Goal: Task Accomplishment & Management: Use online tool/utility

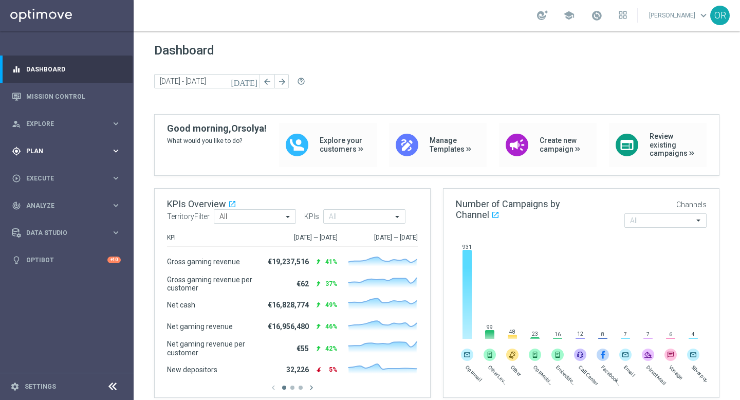
click at [52, 155] on div "gps_fixed Plan" at bounding box center [61, 151] width 99 height 9
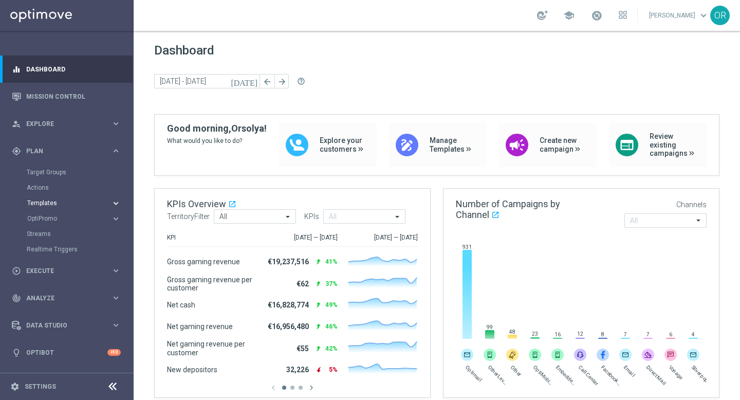
click at [71, 203] on span "Templates" at bounding box center [64, 203] width 74 height 6
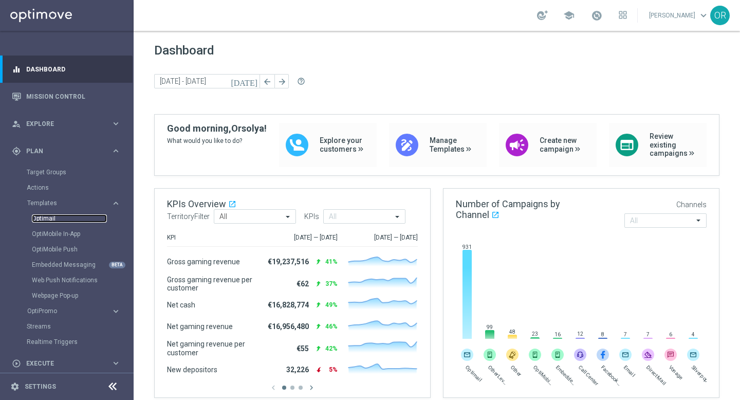
click at [65, 222] on link "Optimail" at bounding box center [69, 218] width 75 height 8
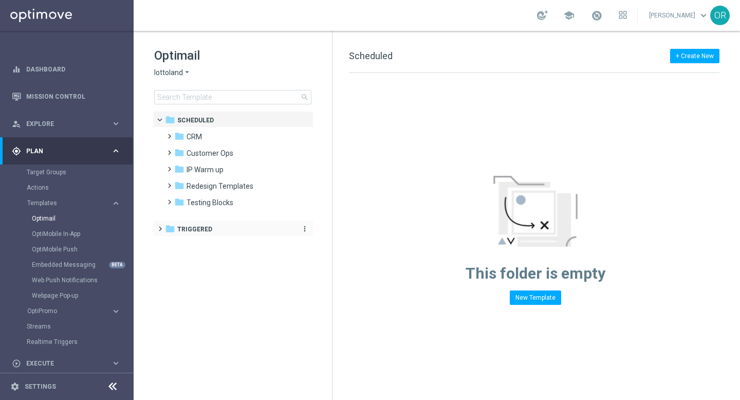
click at [209, 231] on span "Triggered" at bounding box center [194, 229] width 35 height 9
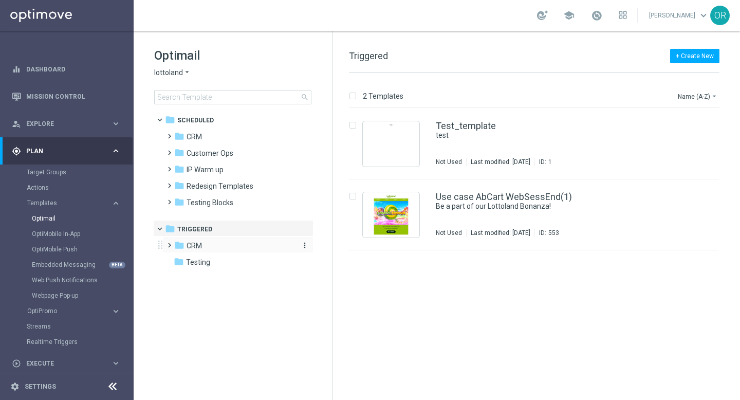
click at [201, 249] on span "CRM" at bounding box center [194, 245] width 15 height 9
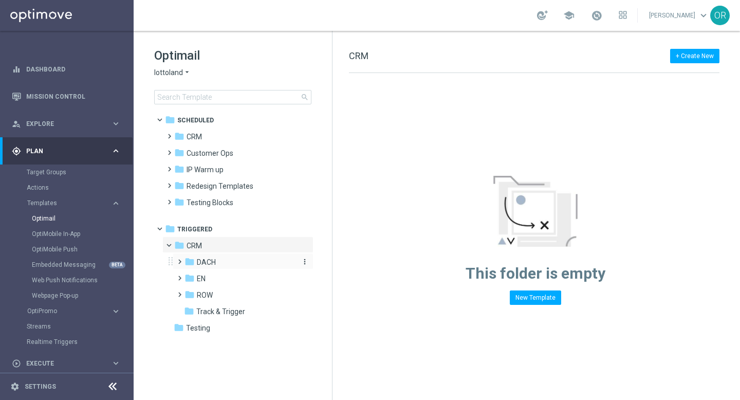
click at [226, 264] on div "folder DACH" at bounding box center [240, 263] width 110 height 12
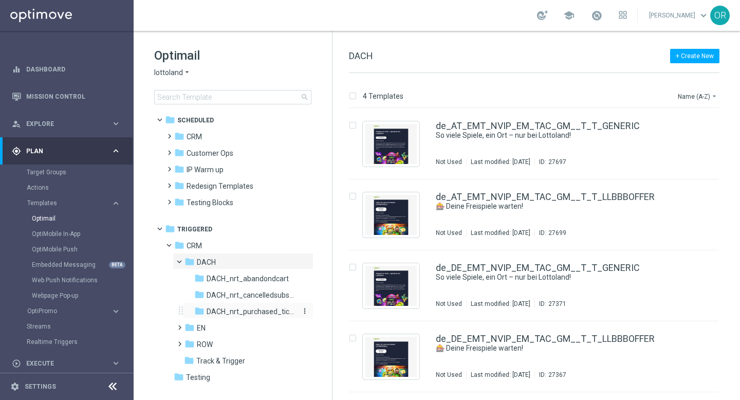
click at [257, 311] on span "DACH_nrt_purchased_tickets" at bounding box center [251, 311] width 89 height 9
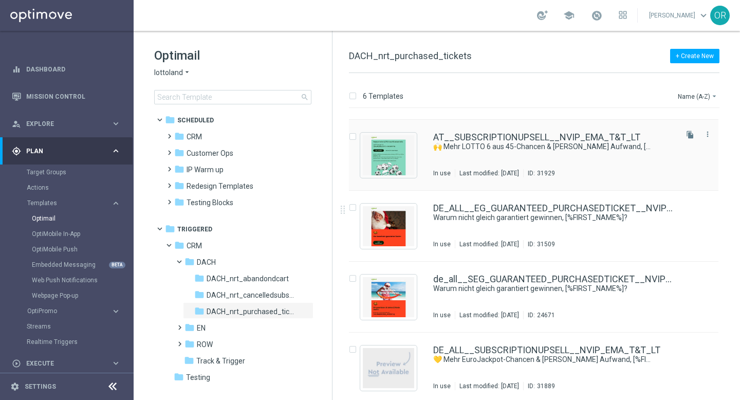
scroll to position [134, 0]
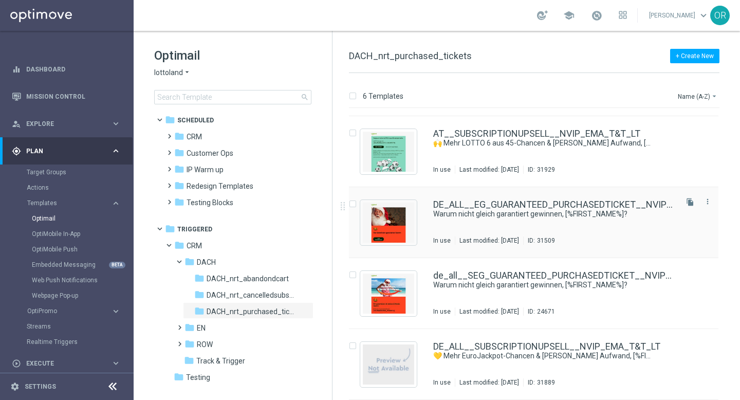
click at [464, 228] on div "DE_ALL__EG_GUARANTEED_PURCHASEDTICKET__NVIP_EMA_T&T_LT Warum nicht gleich garan…" at bounding box center [554, 222] width 242 height 45
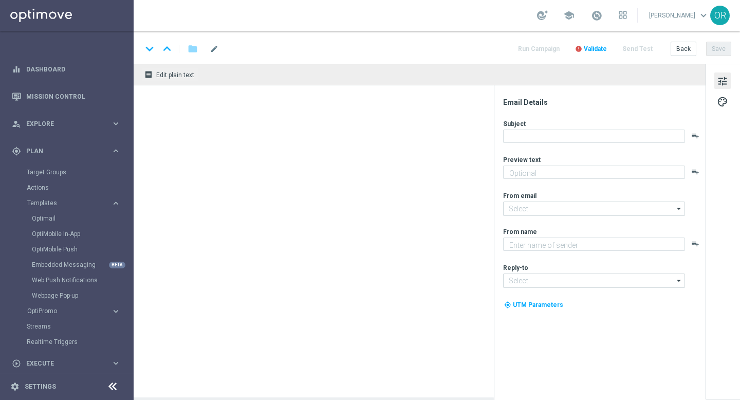
type textarea "Ein Los hast du – jetzt hol dir deinen garantierten Gewinn!"
type textarea "Lottoland"
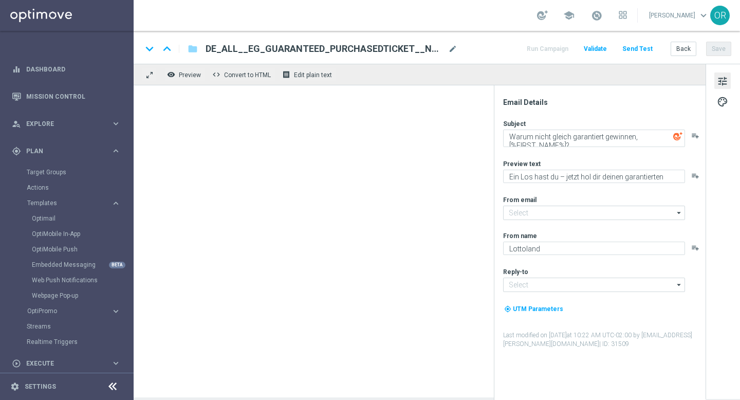
type input "[EMAIL_ADDRESS][DOMAIN_NAME]"
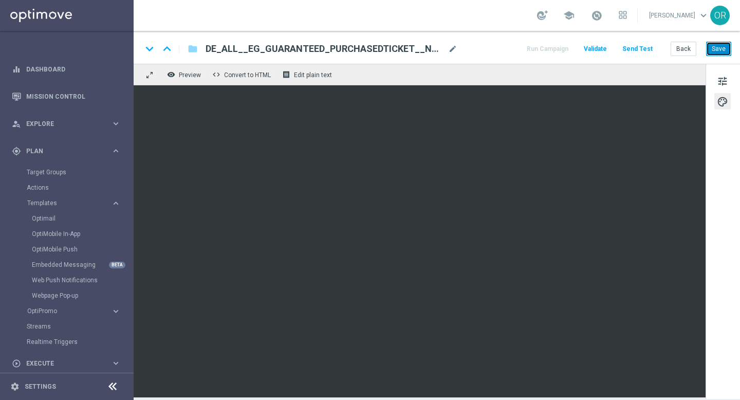
click at [722, 49] on button "Save" at bounding box center [718, 49] width 25 height 14
click at [723, 51] on button "Save" at bounding box center [718, 49] width 25 height 14
click at [721, 48] on button "Save" at bounding box center [718, 49] width 25 height 14
click at [720, 51] on button "Save" at bounding box center [718, 49] width 25 height 14
click at [637, 50] on button "Send Test" at bounding box center [637, 49] width 33 height 14
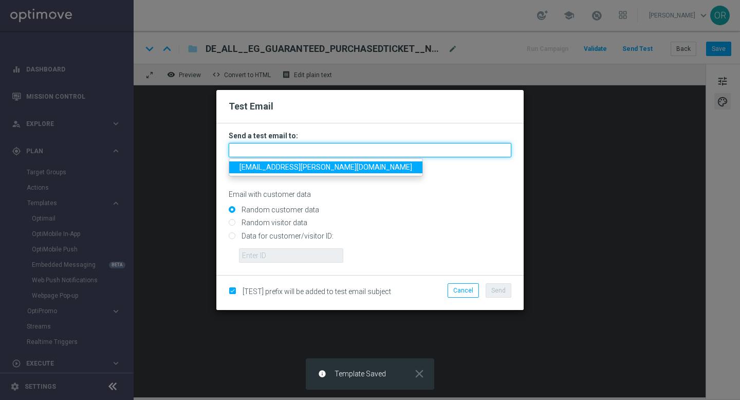
click at [283, 150] on input "text" at bounding box center [370, 150] width 283 height 14
type input "[EMAIL_ADDRESS][PERSON_NAME][DOMAIN_NAME]"
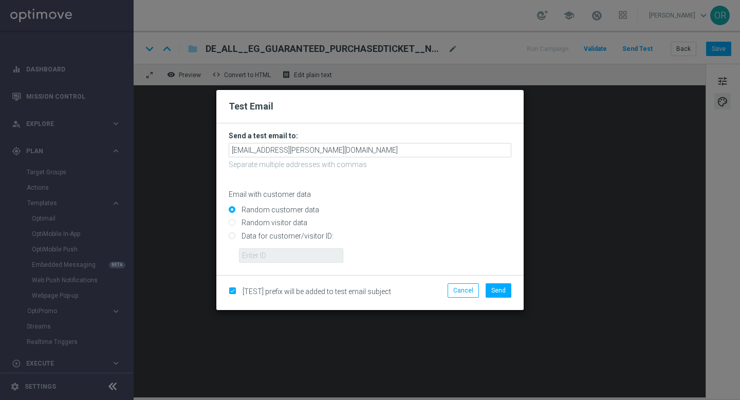
click at [234, 235] on input "Data for customer/visitor ID:" at bounding box center [370, 240] width 283 height 14
radio input "true"
click at [253, 256] on input "text" at bounding box center [291, 255] width 104 height 14
click at [497, 288] on span "Send" at bounding box center [499, 290] width 14 height 7
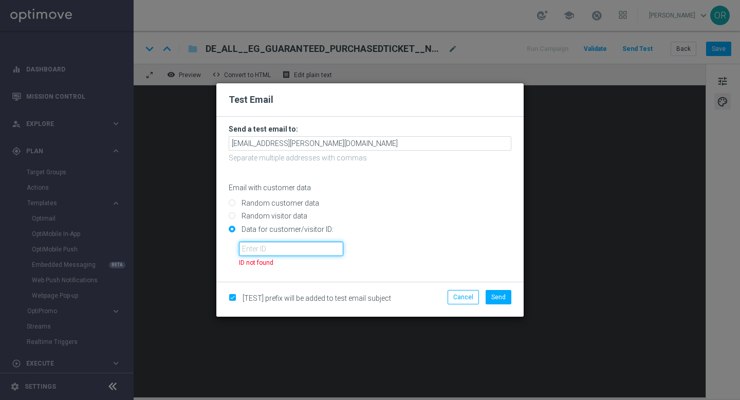
click at [289, 253] on input "text" at bounding box center [291, 249] width 104 height 14
click at [234, 203] on input "Random customer data" at bounding box center [370, 208] width 283 height 14
radio input "true"
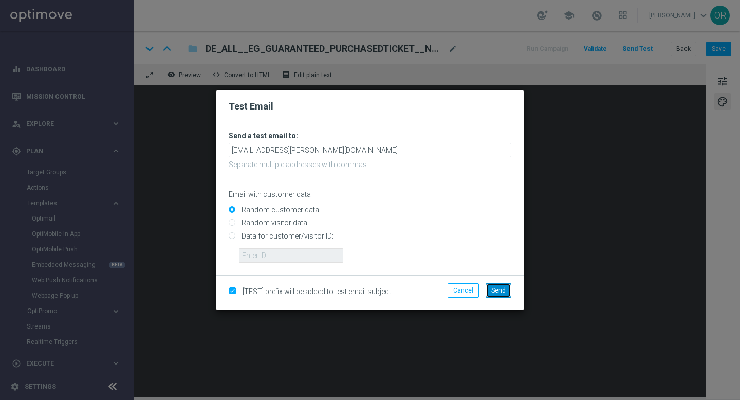
click at [497, 289] on span "Send" at bounding box center [499, 290] width 14 height 7
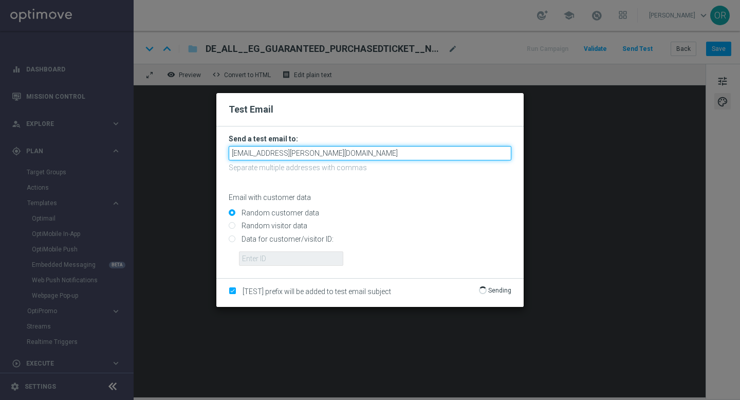
click at [293, 153] on input "[EMAIL_ADDRESS][PERSON_NAME][DOMAIN_NAME]" at bounding box center [370, 153] width 283 height 14
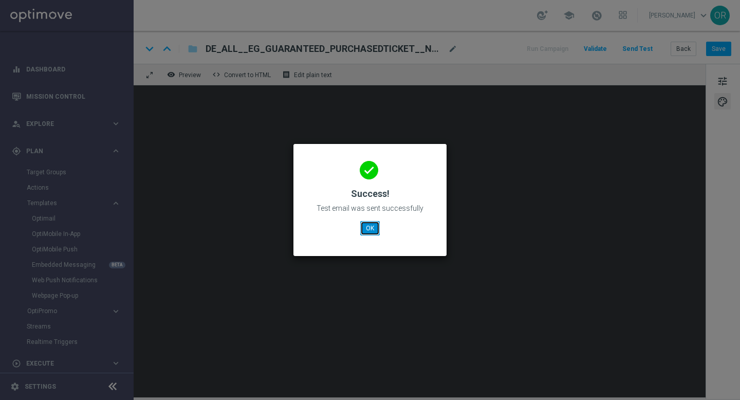
click at [369, 232] on button "OK" at bounding box center [370, 228] width 20 height 14
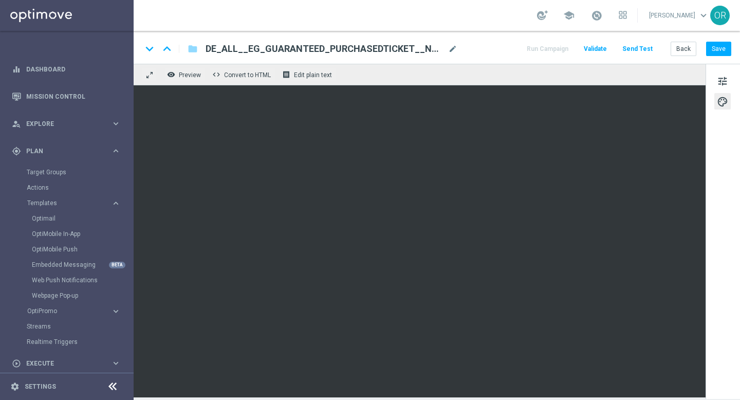
click at [633, 48] on button "Send Test" at bounding box center [637, 49] width 33 height 14
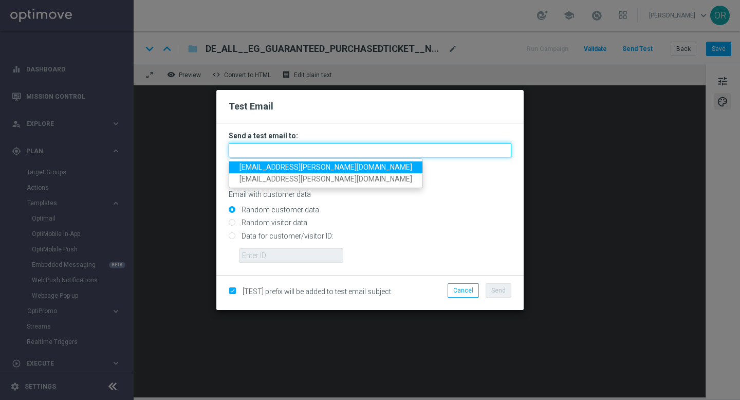
click at [281, 154] on input "text" at bounding box center [370, 150] width 283 height 14
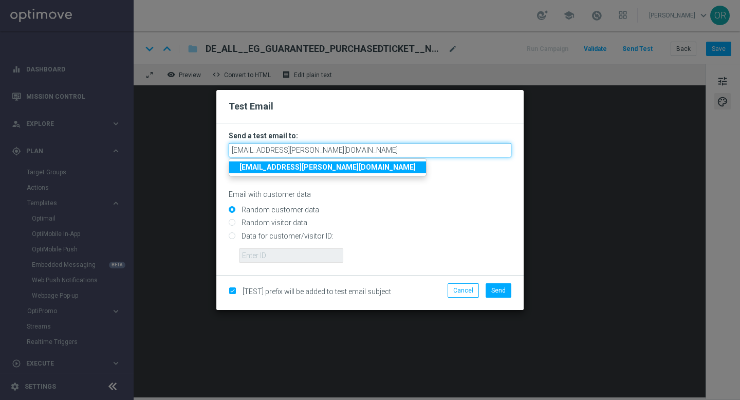
click at [296, 150] on input "[EMAIL_ADDRESS][PERSON_NAME][DOMAIN_NAME]" at bounding box center [370, 150] width 283 height 14
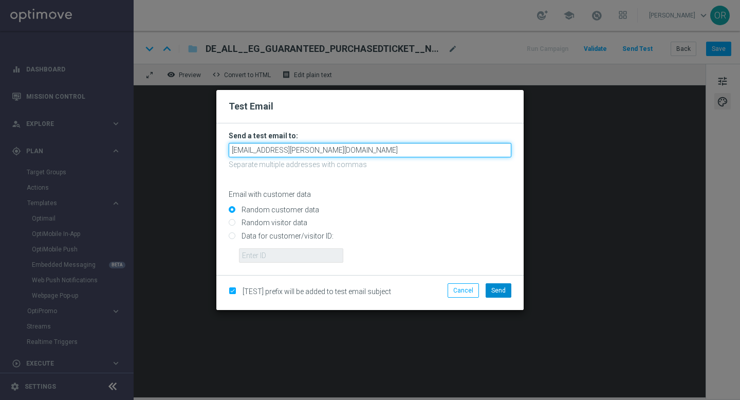
type input "[EMAIL_ADDRESS][PERSON_NAME][DOMAIN_NAME]"
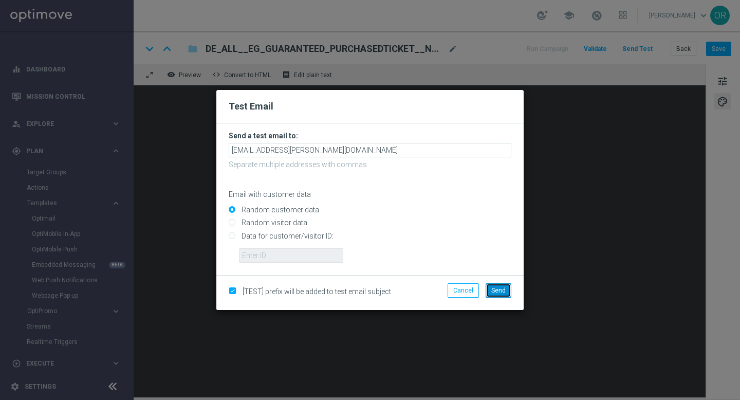
click at [504, 289] on span "Send" at bounding box center [499, 290] width 14 height 7
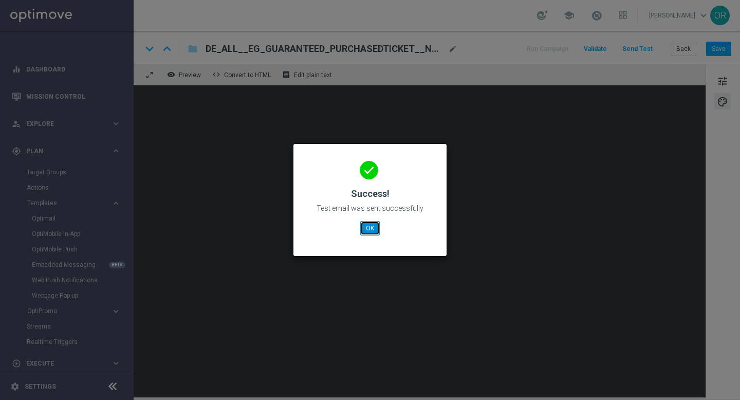
click at [372, 232] on button "OK" at bounding box center [370, 228] width 20 height 14
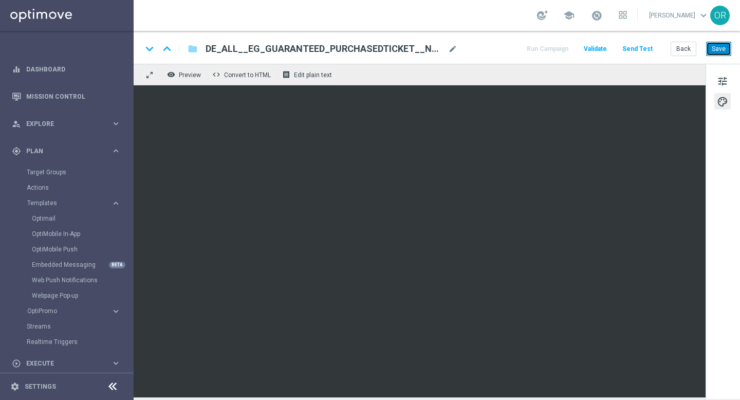
click at [717, 51] on button "Save" at bounding box center [718, 49] width 25 height 14
click at [196, 51] on icon "folder" at bounding box center [193, 49] width 10 height 12
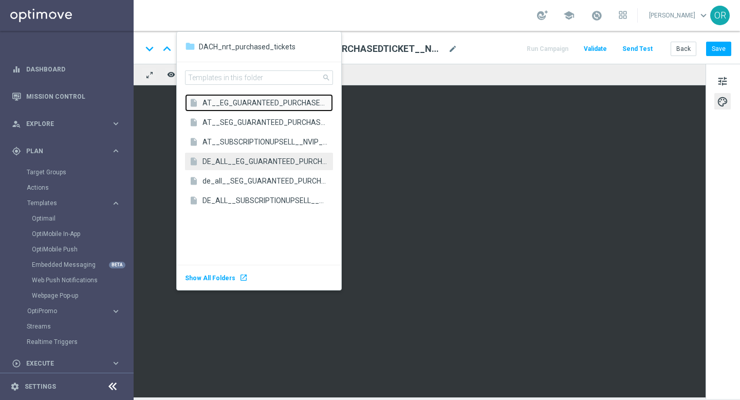
click at [250, 106] on span "AT__EG_GUARANTEED_PURCHASEDTICKET__NVIP_EMA_T&T_LT" at bounding box center [265, 103] width 125 height 10
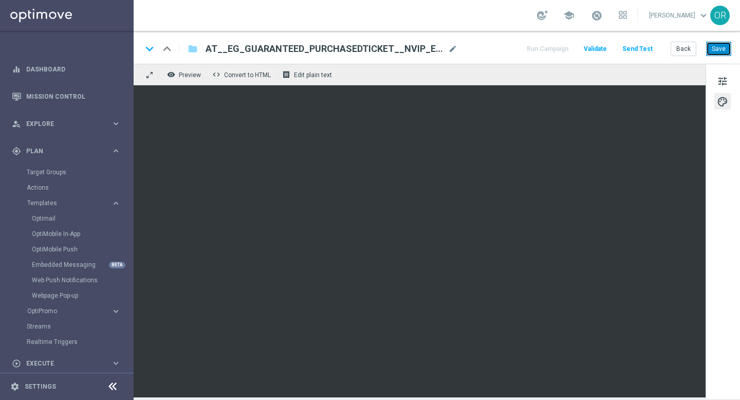
click at [715, 46] on button "Save" at bounding box center [718, 49] width 25 height 14
click at [714, 50] on button "Save" at bounding box center [718, 49] width 25 height 14
drag, startPoint x: 721, startPoint y: 48, endPoint x: 674, endPoint y: 81, distance: 57.5
click at [721, 48] on button "Save" at bounding box center [718, 49] width 25 height 14
click at [722, 47] on button "Save" at bounding box center [718, 49] width 25 height 14
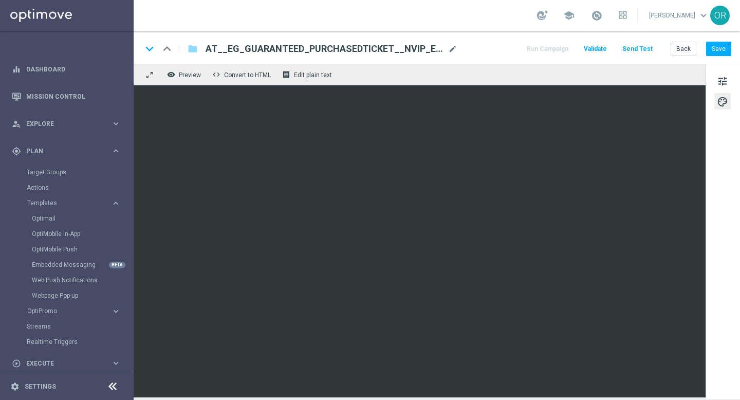
click at [479, 53] on div "keyboard_arrow_down keyboard_arrow_up folder AT__EG_GUARANTEED_PURCHASEDTICKET_…" at bounding box center [437, 48] width 590 height 13
click at [193, 50] on icon "folder" at bounding box center [193, 49] width 10 height 12
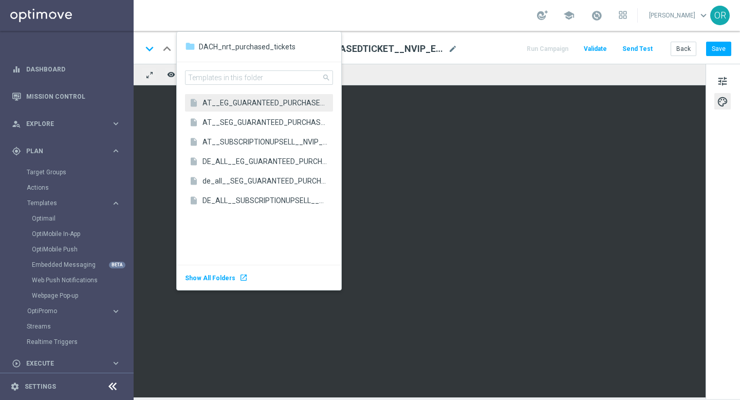
click at [513, 73] on div "remove_red_eye Preview code Convert to HTML receipt Edit plain text" at bounding box center [420, 75] width 572 height 22
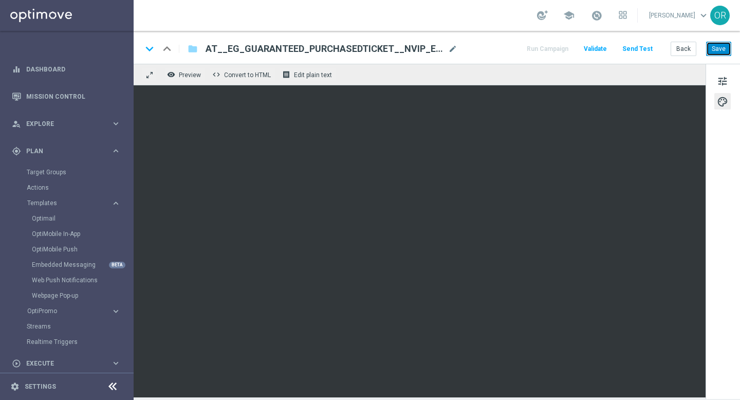
click at [721, 51] on button "Save" at bounding box center [718, 49] width 25 height 14
click at [53, 221] on link "Optimail" at bounding box center [69, 218] width 75 height 8
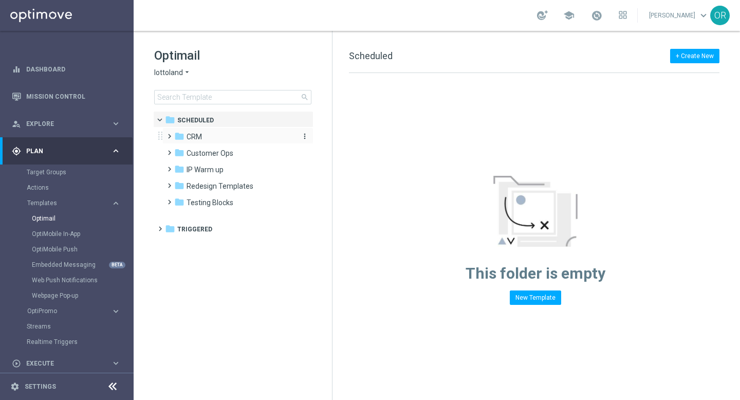
click at [209, 138] on div "folder CRM" at bounding box center [233, 137] width 118 height 12
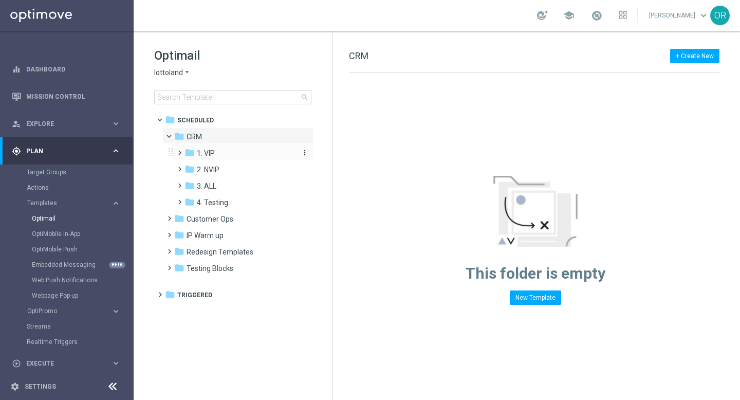
click at [211, 156] on span "1. VIP" at bounding box center [206, 153] width 18 height 9
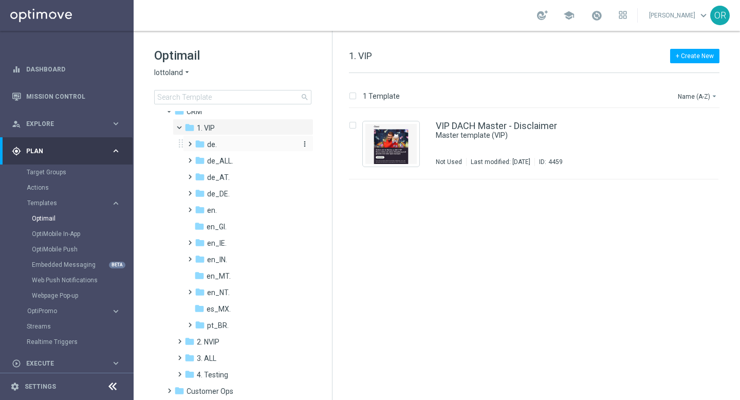
scroll to position [26, 0]
click at [235, 162] on div "folder de_ALL." at bounding box center [245, 161] width 101 height 12
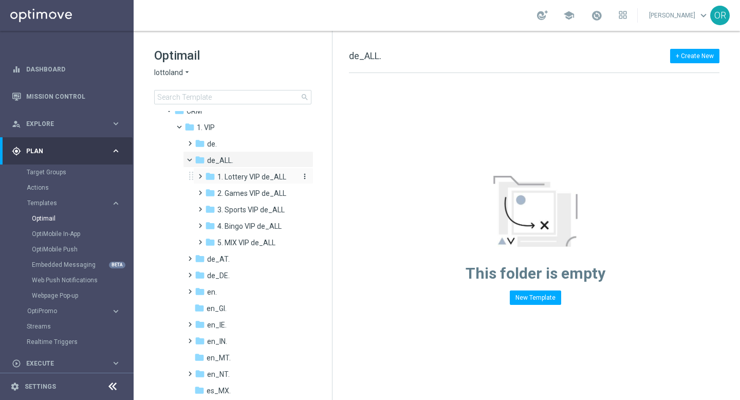
click at [245, 177] on span "1. Lottery VIP de_ALL" at bounding box center [252, 176] width 69 height 9
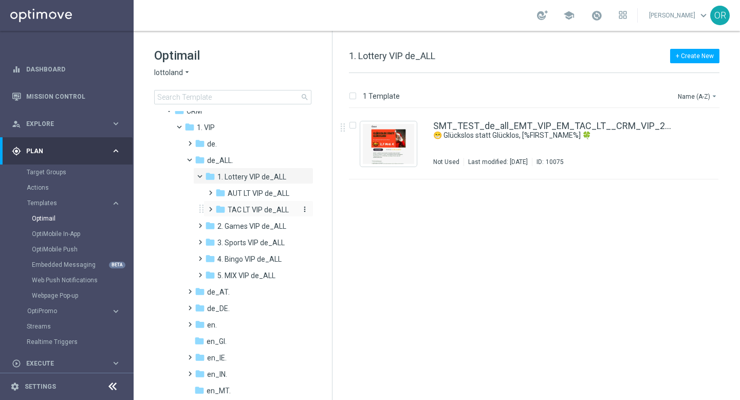
click at [242, 212] on span "TAC LT VIP de_ALL" at bounding box center [258, 209] width 61 height 9
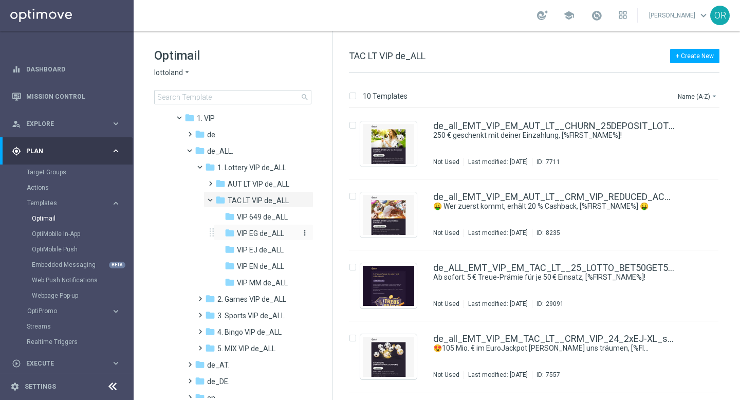
scroll to position [39, 0]
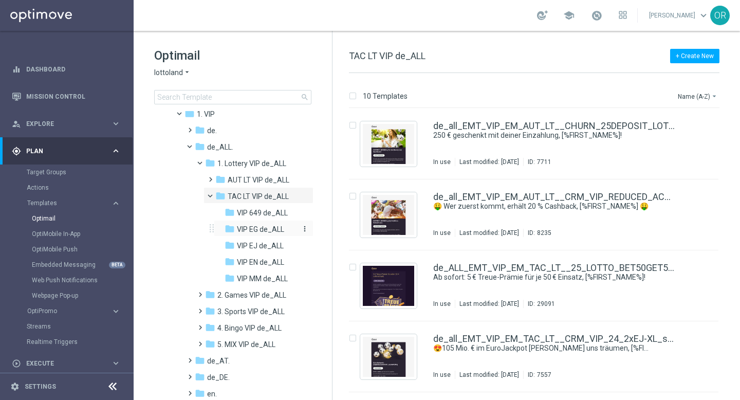
click at [261, 231] on span "VIP EG de_ALL" at bounding box center [260, 229] width 47 height 9
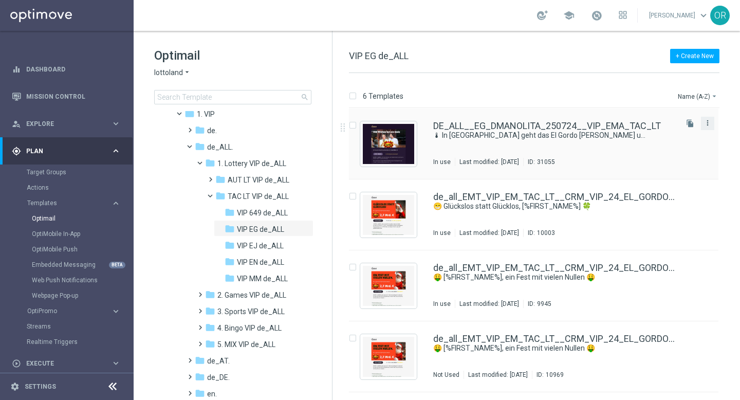
click at [704, 121] on icon "more_vert" at bounding box center [708, 123] width 8 height 8
click at [668, 149] on div "Copy To" at bounding box center [665, 148] width 62 height 7
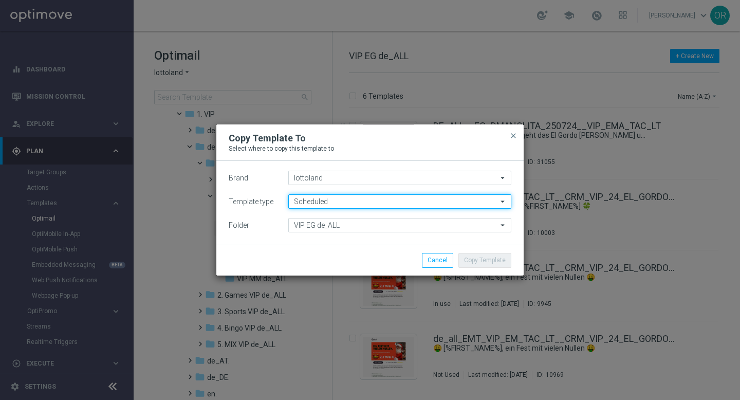
click at [349, 200] on input "Scheduled" at bounding box center [399, 201] width 223 height 14
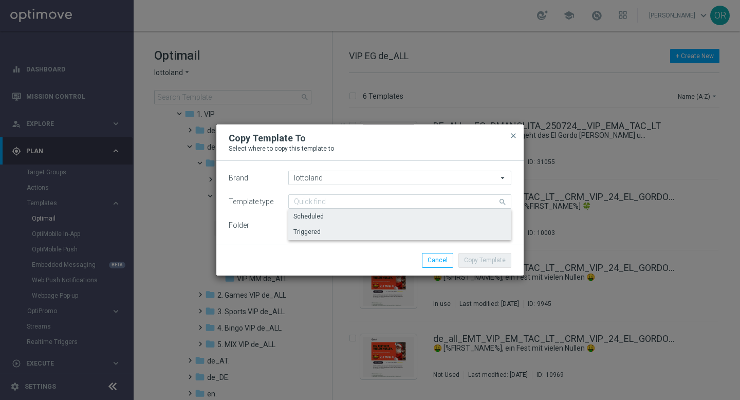
click at [346, 232] on div "Triggered" at bounding box center [399, 232] width 223 height 14
type input "Triggered"
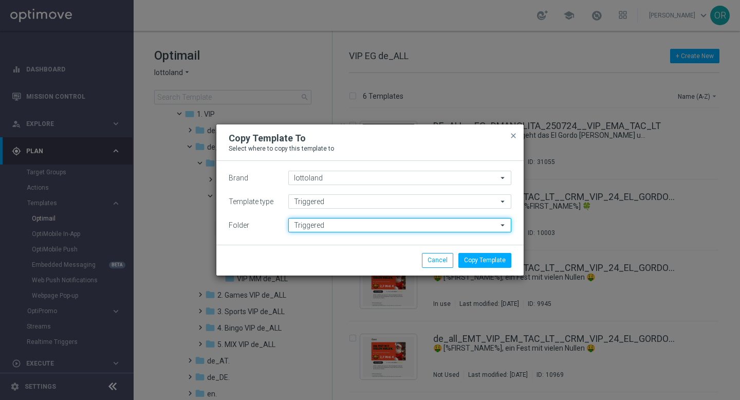
click at [346, 228] on input "Triggered" at bounding box center [399, 225] width 223 height 14
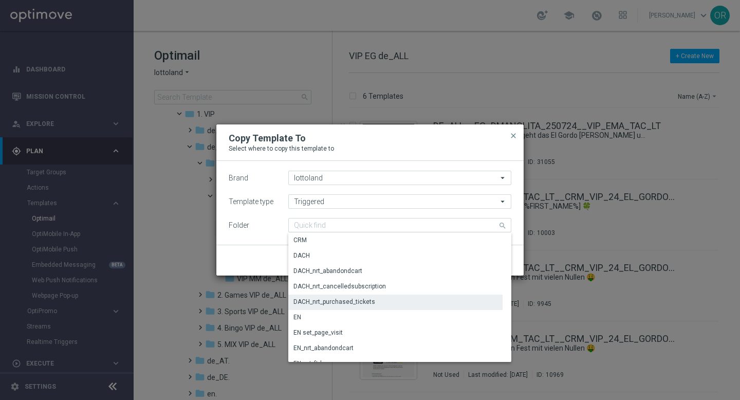
click at [350, 302] on div "DACH_nrt_purchased_tickets" at bounding box center [335, 301] width 82 height 9
type input "DACH_nrt_purchased_tickets"
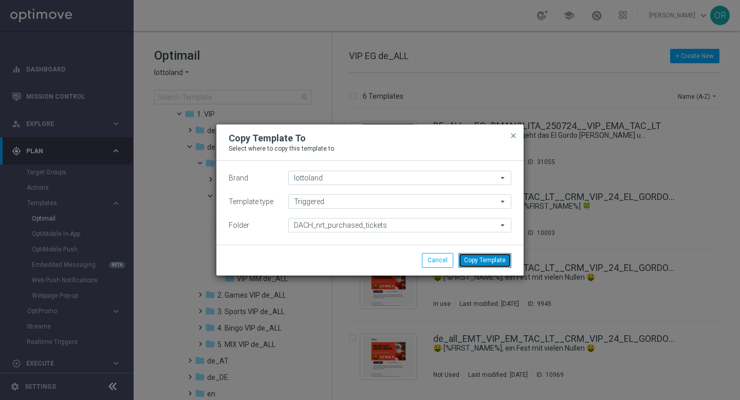
click at [482, 262] on button "Copy Template" at bounding box center [485, 260] width 53 height 14
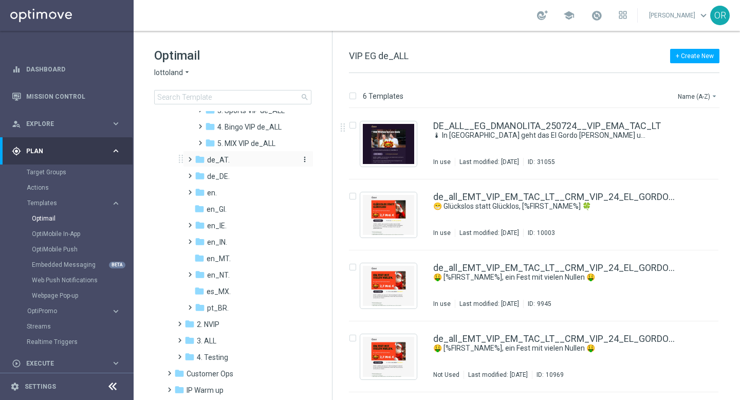
scroll to position [299, 0]
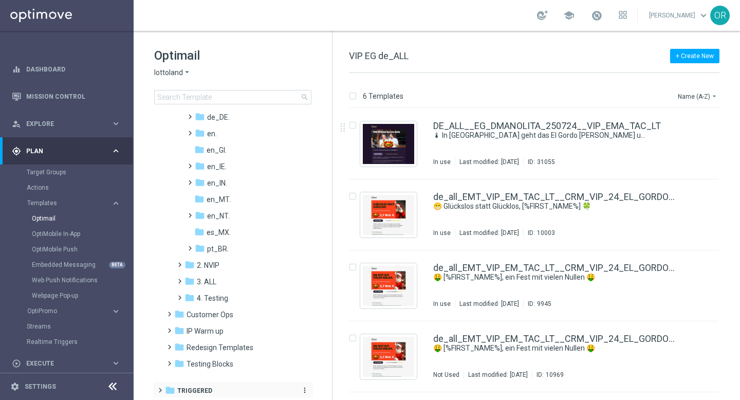
click at [198, 387] on span "Triggered" at bounding box center [194, 390] width 35 height 9
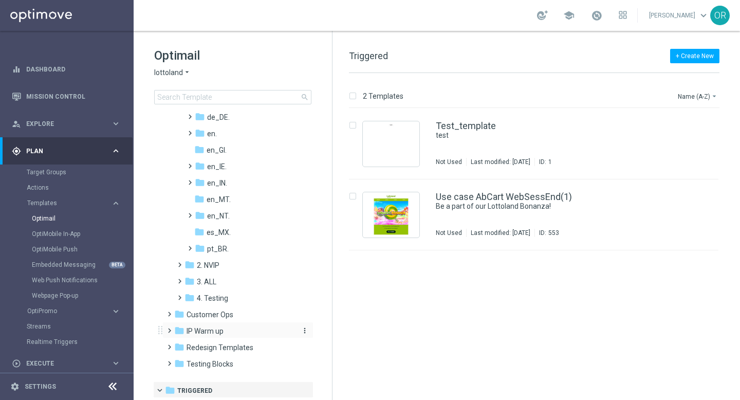
scroll to position [334, 0]
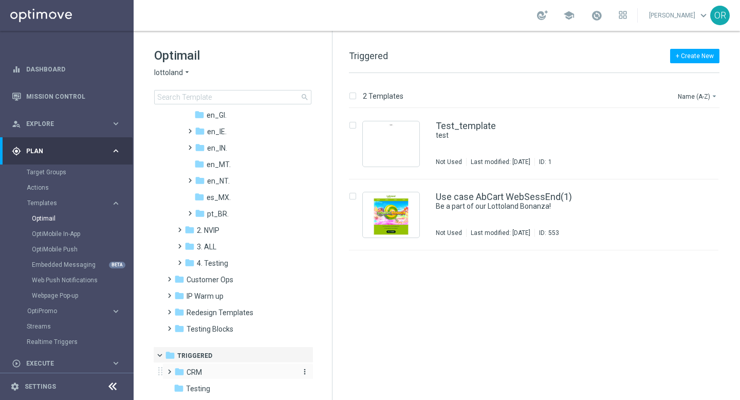
click at [195, 372] on span "CRM" at bounding box center [194, 372] width 15 height 9
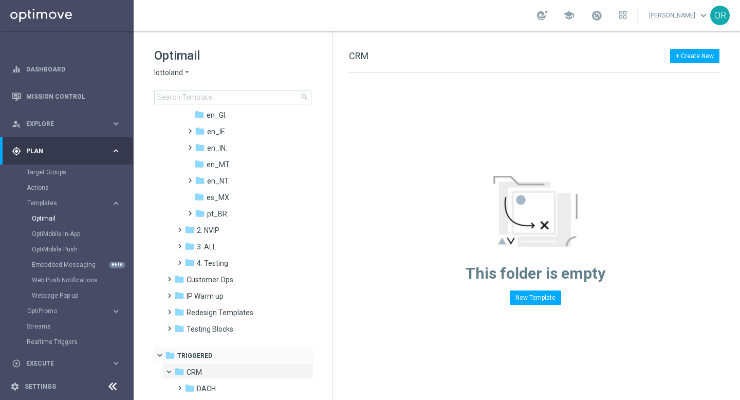
scroll to position [400, 0]
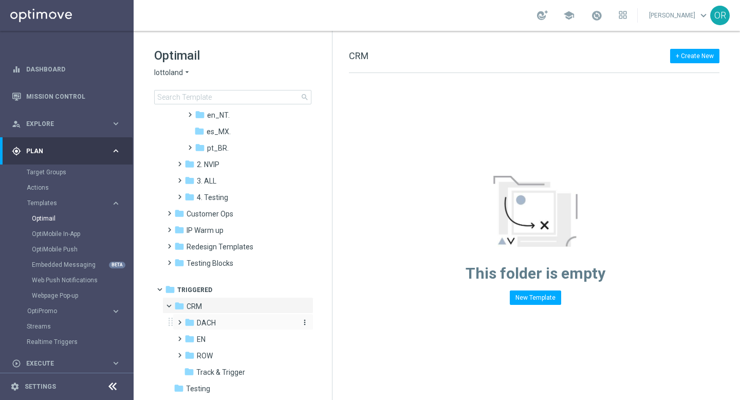
click at [219, 322] on div "folder DACH" at bounding box center [240, 323] width 110 height 12
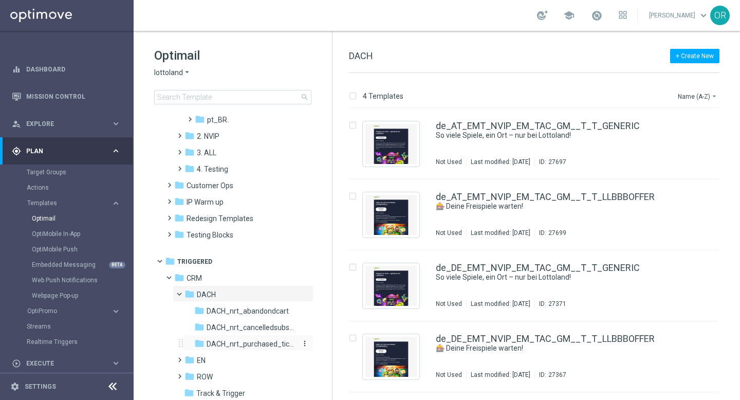
scroll to position [449, 0]
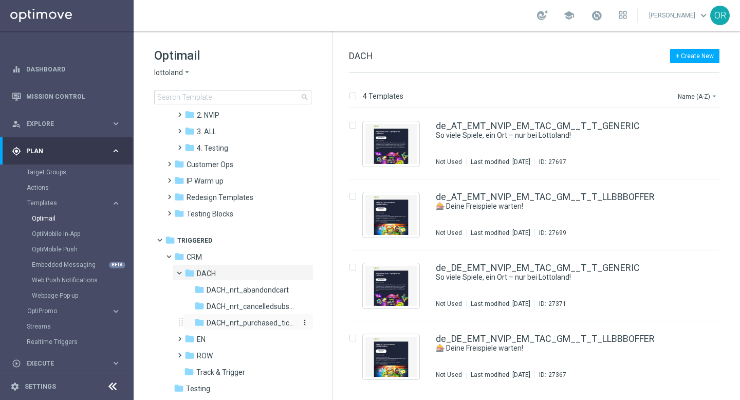
click at [257, 321] on span "DACH_nrt_purchased_tickets" at bounding box center [251, 322] width 89 height 9
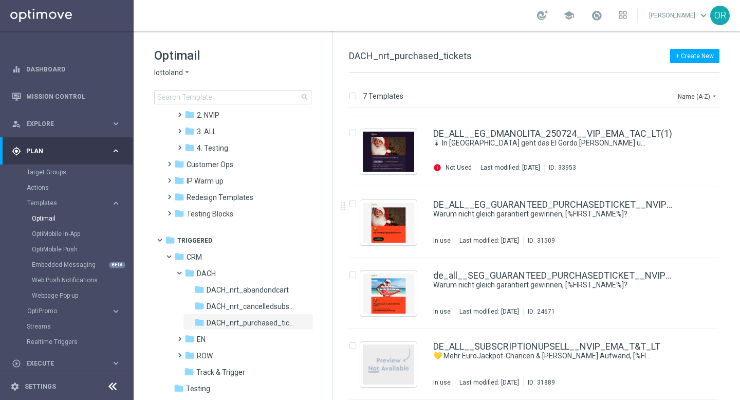
scroll to position [156, 0]
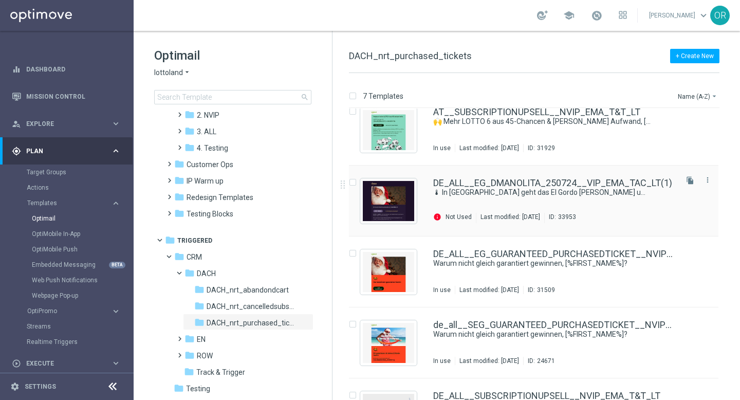
click at [676, 194] on div "file_copy more_vert" at bounding box center [697, 198] width 43 height 49
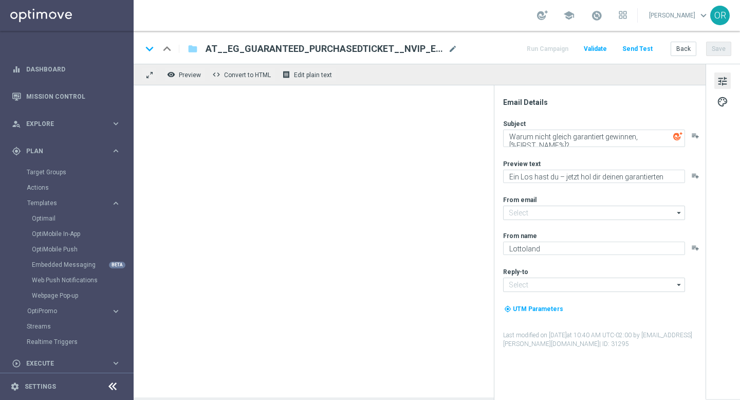
type input "[EMAIL_ADDRESS][DOMAIN_NAME]"
type textarea "🌡 In [GEOGRAPHIC_DATA] geht das El Gordo [PERSON_NAME] um, [%FIRST_NAME%]"
type textarea "Hol dir jetzt deinen Frühbucher-Gutschein für El Gordo!"
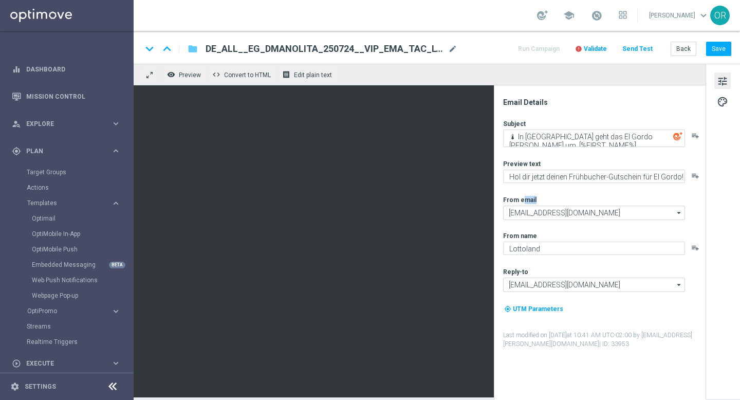
click at [194, 49] on icon "folder" at bounding box center [193, 49] width 10 height 12
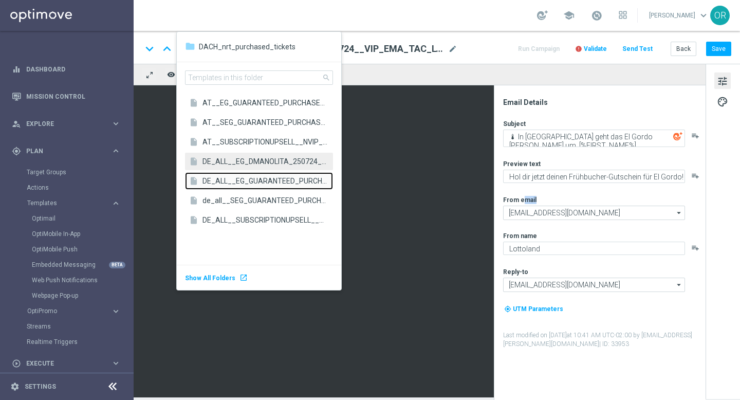
click at [241, 182] on span "DE_ALL__EG_GUARANTEED_PURCHASEDTICKET__NVIP_EMA_T&T_LT" at bounding box center [265, 181] width 125 height 10
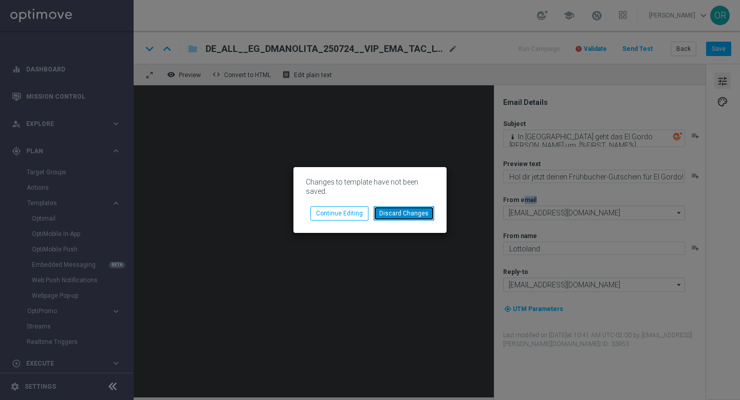
click at [391, 216] on button "Discard Changes" at bounding box center [404, 213] width 61 height 14
type input "[EMAIL_ADDRESS][DOMAIN_NAME]"
type input "DE_ALL__EG_GUARANTEED_PURCHASEDTICKET__NVIP_EMA_T&T_LT"
type textarea "Warum nicht gleich garantiert gewinnen, [%FIRST_NAME%]?"
type textarea "Ein Los hast du – jetzt hol dir deinen garantierten Gewinn!"
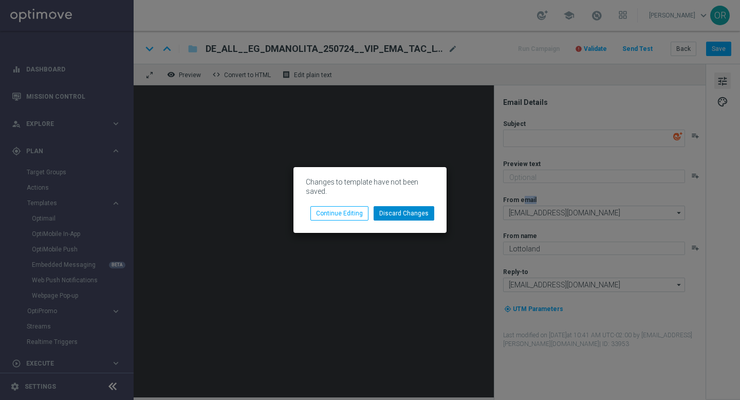
type input "[EMAIL_ADDRESS][DOMAIN_NAME]"
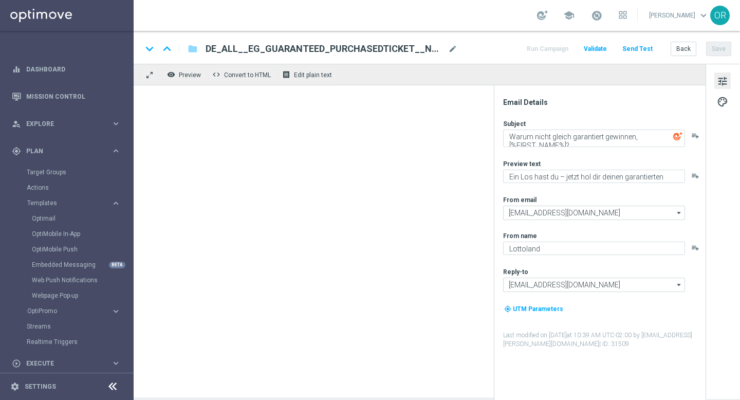
click at [353, 52] on span "DE_ALL__EG_GUARANTEED_PURCHASEDTICKET__NVIP_EMA_T&T_LT" at bounding box center [325, 49] width 239 height 12
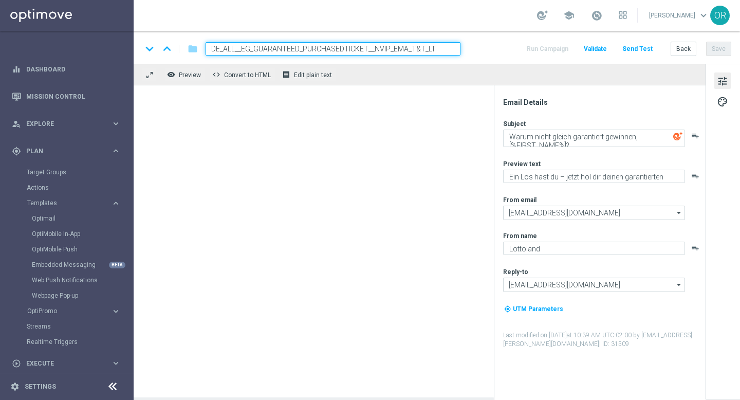
click at [353, 52] on input "DE_ALL__EG_GUARANTEED_PURCHASEDTICKET__NVIP_EMA_T&T_LT" at bounding box center [333, 48] width 255 height 13
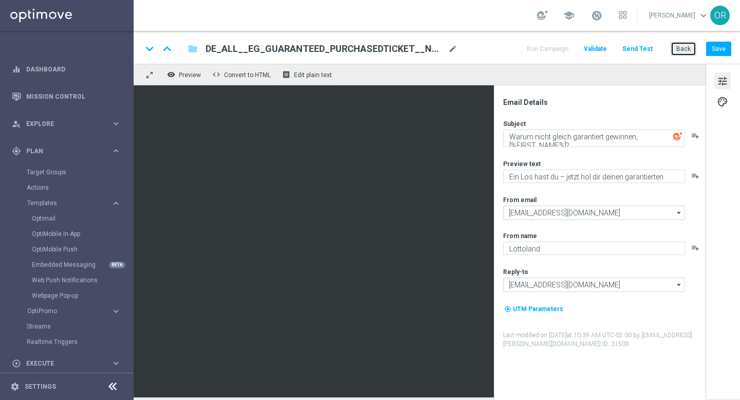
click at [680, 51] on button "Back" at bounding box center [684, 49] width 26 height 14
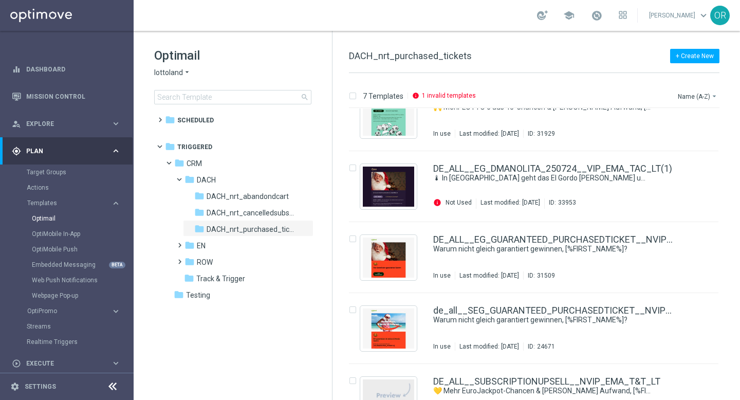
scroll to position [205, 0]
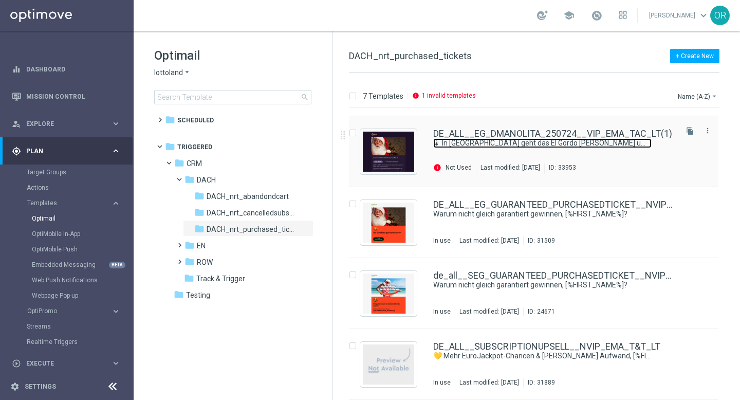
click at [643, 148] on link "🌡 In [GEOGRAPHIC_DATA] geht das El Gordo [PERSON_NAME] um, [%FIRST_NAME%]" at bounding box center [542, 143] width 219 height 10
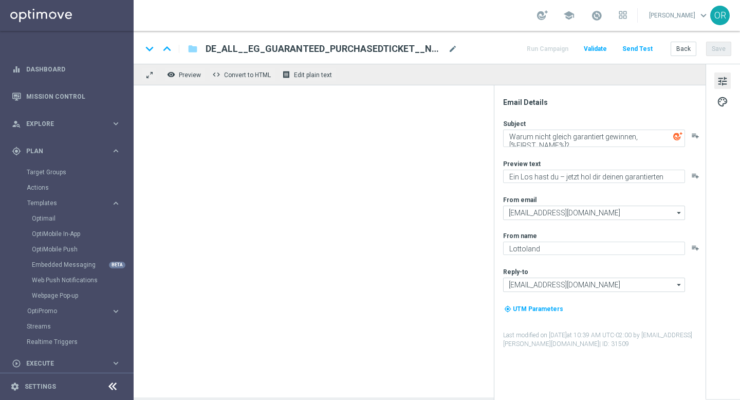
type input "DE_ALL__EG_DMANOLITA_250724__VIP_EMA_TAC_LT(1)"
type textarea "🌡 In [GEOGRAPHIC_DATA] geht das El Gordo [PERSON_NAME] um, [%FIRST_NAME%]"
type textarea "Hol dir jetzt deinen Frühbucher-Gutschein für El Gordo!"
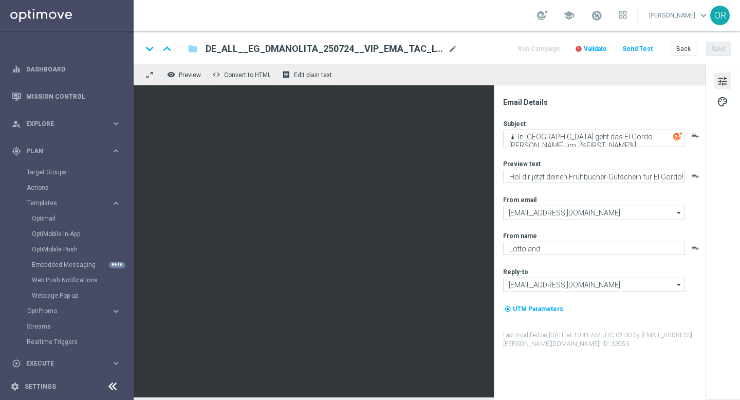
click at [316, 50] on span "DE_ALL__EG_DMANOLITA_250724__VIP_EMA_TAC_LT(1)" at bounding box center [325, 49] width 239 height 12
click at [0, 0] on input "DE_ALL__EG_DMANOLITA_250724__VIP_EMA_TAC_LT(1)" at bounding box center [0, 0] width 0 height 0
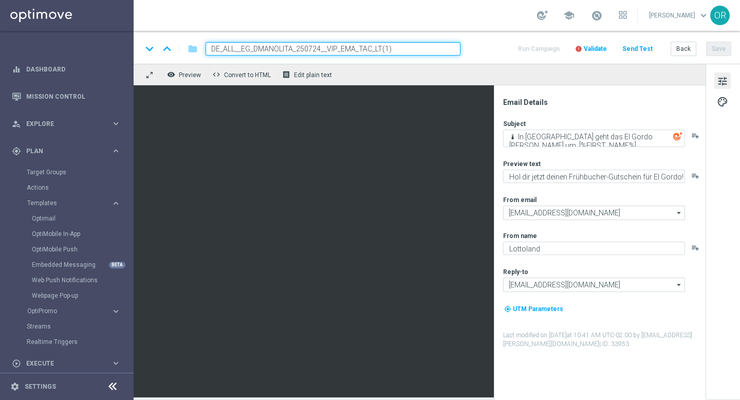
click at [316, 50] on input "DE_ALL__EG_DMANOLITA_250724__VIP_EMA_TAC_LT(1)" at bounding box center [333, 48] width 255 height 13
paste input "GUARANTEED_PURCHASEDTICKET__NVIP_EMA_T&T_LT"
click at [378, 48] on input "DE_ALL__EG_GUARANTEED_PURCHASEDTICKET__NVIP_EMA_T&T_LT" at bounding box center [333, 48] width 255 height 13
type input "DE_ALL__EG_GUARANTEED_PURCHASEDTICKET__VIP_EMA_T&T_LT"
click at [720, 47] on button "Save" at bounding box center [718, 49] width 25 height 14
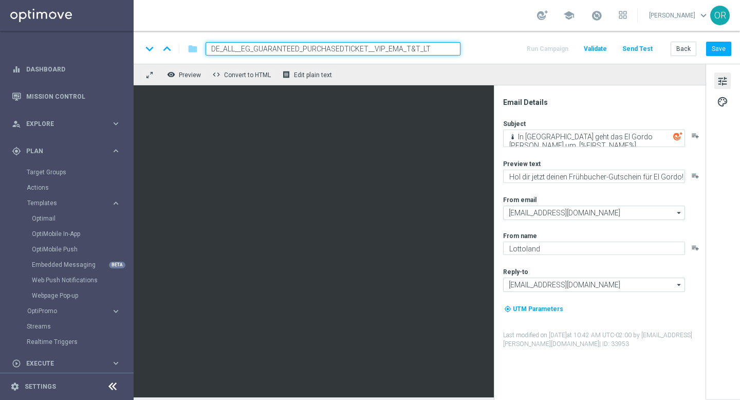
click at [482, 62] on div "keyboard_arrow_down keyboard_arrow_up folder DE_ALL__EG_GUARANTEED_PURCHASEDTIC…" at bounding box center [437, 47] width 607 height 33
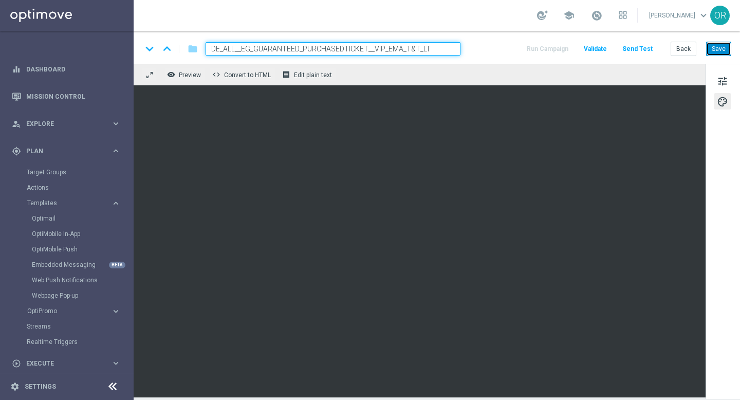
click at [723, 47] on button "Save" at bounding box center [718, 49] width 25 height 14
click at [738, 360] on div "tune palette" at bounding box center [723, 231] width 34 height 335
click at [727, 47] on button "Save" at bounding box center [718, 49] width 25 height 14
click at [720, 40] on div "keyboard_arrow_down keyboard_arrow_up folder DE_ALL__EG_GUARANTEED_PURCHASEDTIC…" at bounding box center [437, 47] width 607 height 33
click at [729, 53] on button "Save" at bounding box center [718, 49] width 25 height 14
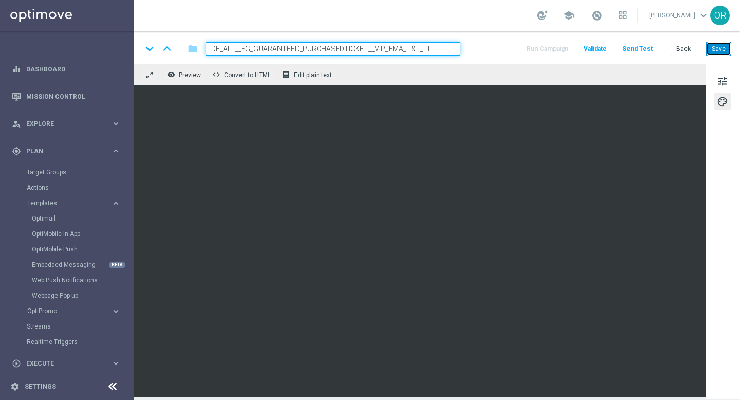
click at [722, 51] on button "Save" at bounding box center [718, 49] width 25 height 14
click at [595, 47] on span "Validate" at bounding box center [595, 48] width 23 height 7
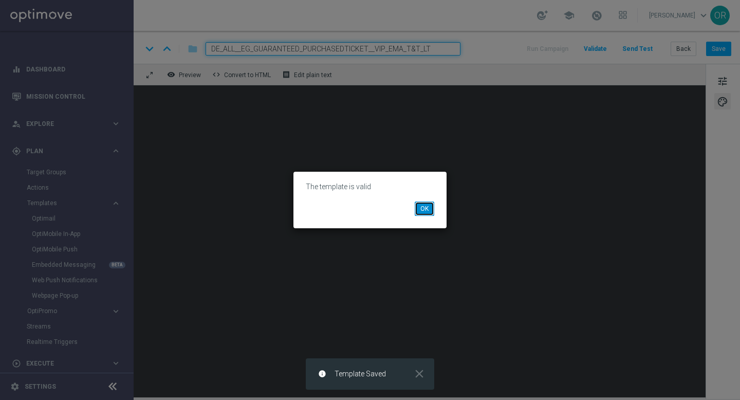
click at [429, 208] on button "OK" at bounding box center [425, 209] width 20 height 14
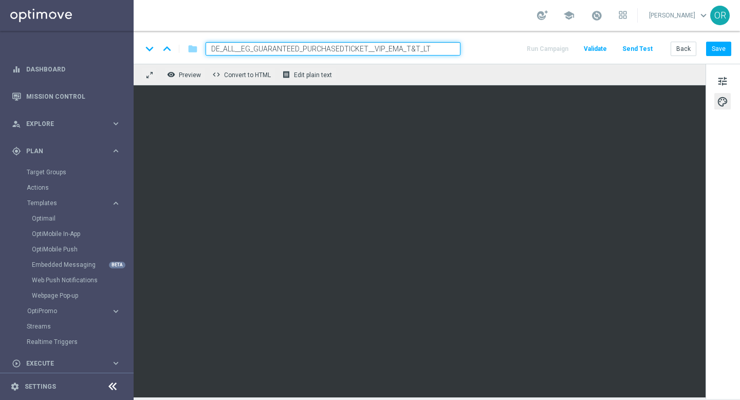
click at [638, 51] on button "Send Test" at bounding box center [637, 49] width 33 height 14
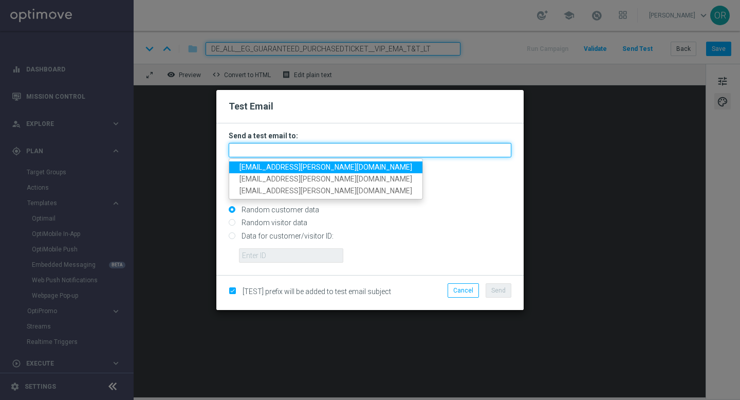
click at [261, 153] on input "text" at bounding box center [370, 150] width 283 height 14
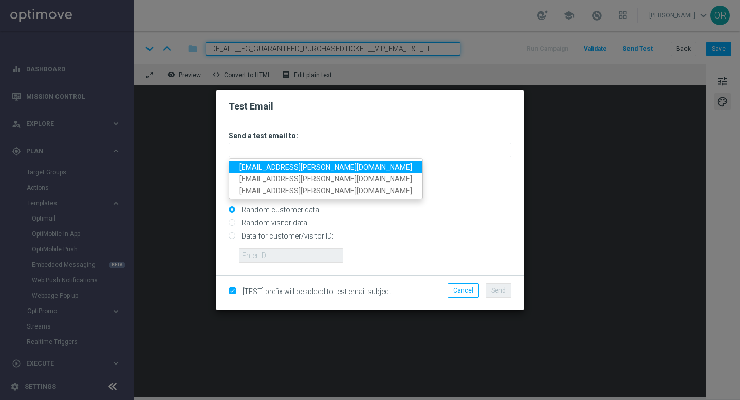
click at [313, 167] on span "[EMAIL_ADDRESS][PERSON_NAME][DOMAIN_NAME]" at bounding box center [326, 167] width 173 height 8
type input "[EMAIL_ADDRESS][PERSON_NAME][DOMAIN_NAME]"
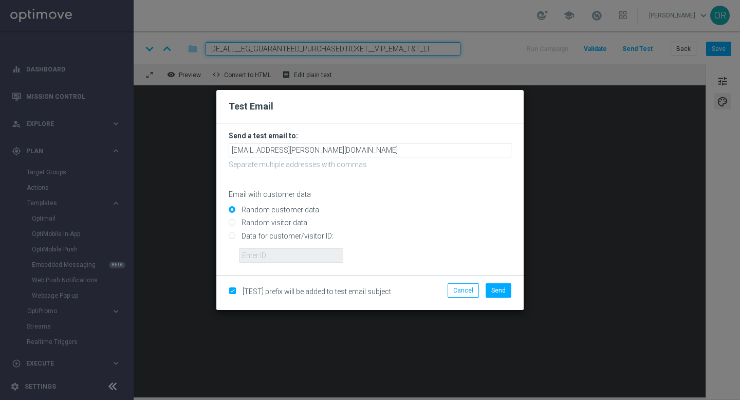
click at [233, 235] on input "Data for customer/visitor ID:" at bounding box center [370, 240] width 283 height 14
radio input "true"
click at [297, 253] on input "text" at bounding box center [291, 255] width 104 height 14
paste input "224919302"
type input "224919302"
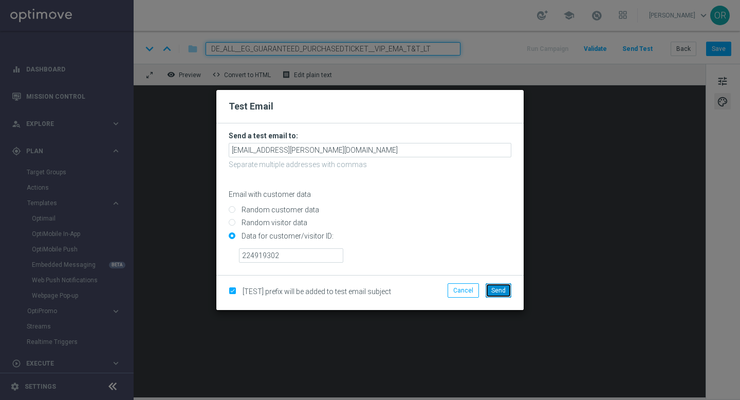
click at [492, 291] on span "Send" at bounding box center [499, 290] width 14 height 7
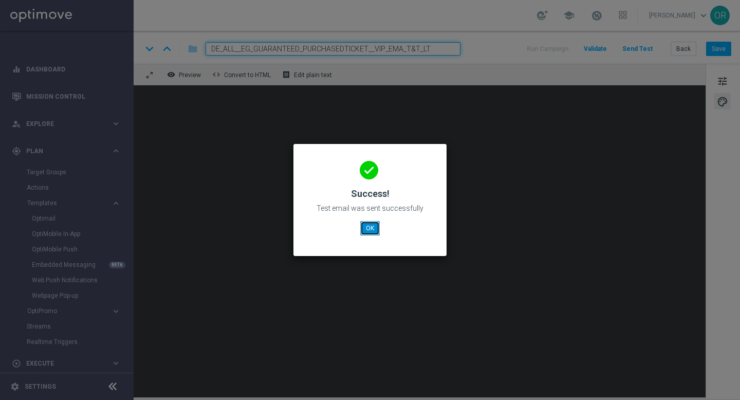
click at [371, 230] on button "OK" at bounding box center [370, 228] width 20 height 14
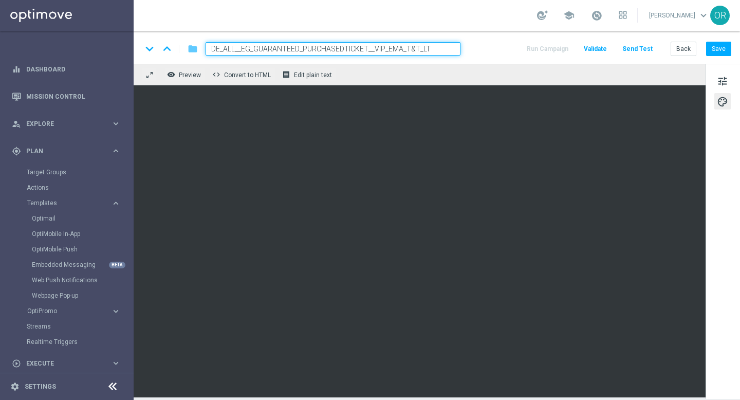
click at [193, 50] on icon "folder" at bounding box center [193, 49] width 10 height 12
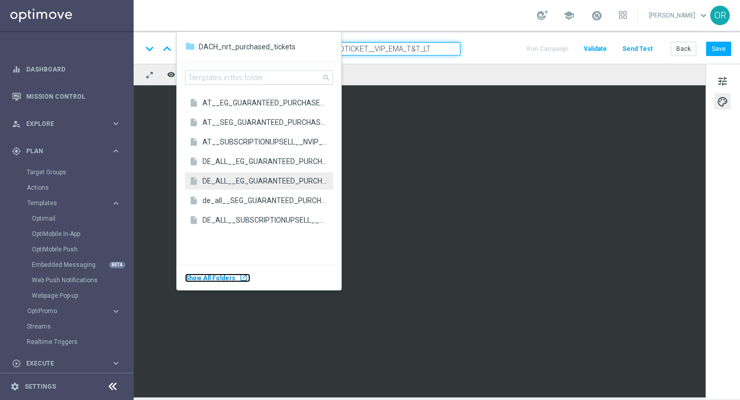
click at [221, 279] on span "Show All Folders" at bounding box center [210, 278] width 50 height 7
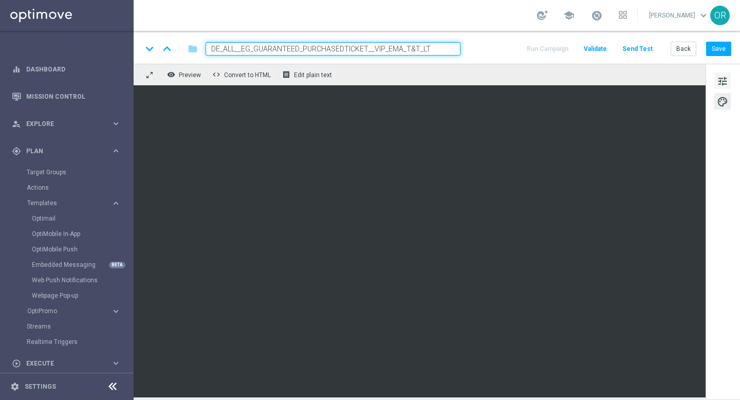
click at [724, 80] on span "tune" at bounding box center [722, 81] width 11 height 13
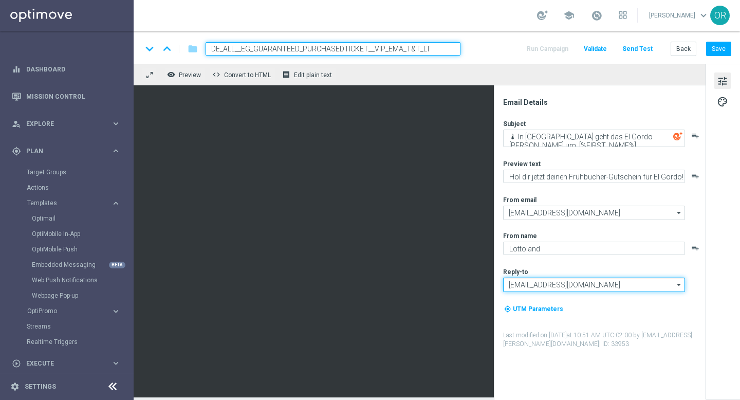
click at [587, 285] on input "[EMAIL_ADDRESS][DOMAIN_NAME]" at bounding box center [594, 285] width 182 height 14
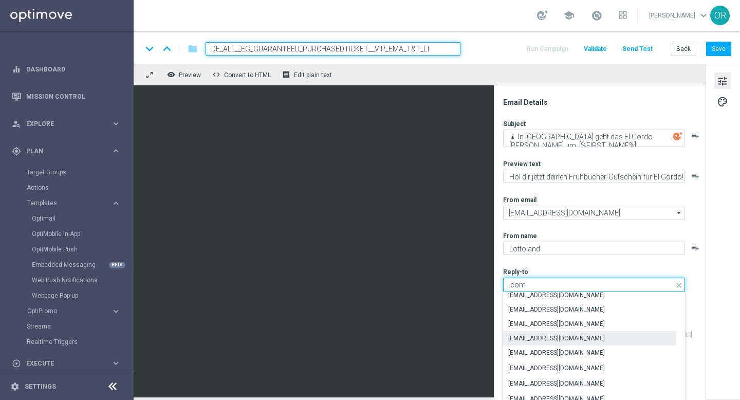
scroll to position [50, 0]
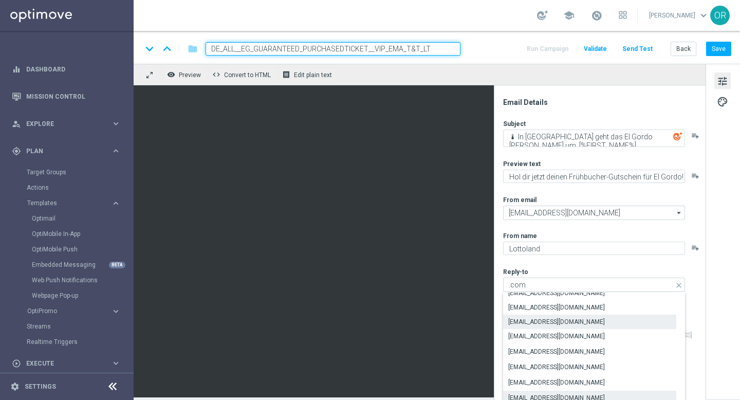
click at [560, 396] on div "[EMAIL_ADDRESS][DOMAIN_NAME]" at bounding box center [557, 397] width 97 height 9
type input "[EMAIL_ADDRESS][DOMAIN_NAME]"
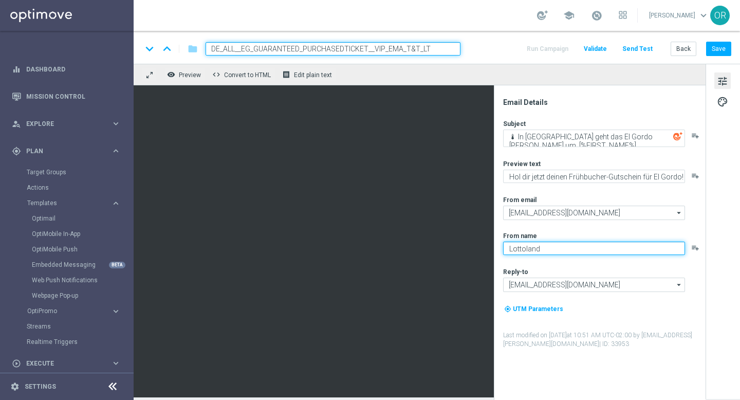
click at [563, 251] on textarea "Lottoland" at bounding box center [594, 248] width 182 height 13
click at [561, 252] on textarea "Millionaires' Club" at bounding box center [594, 248] width 182 height 13
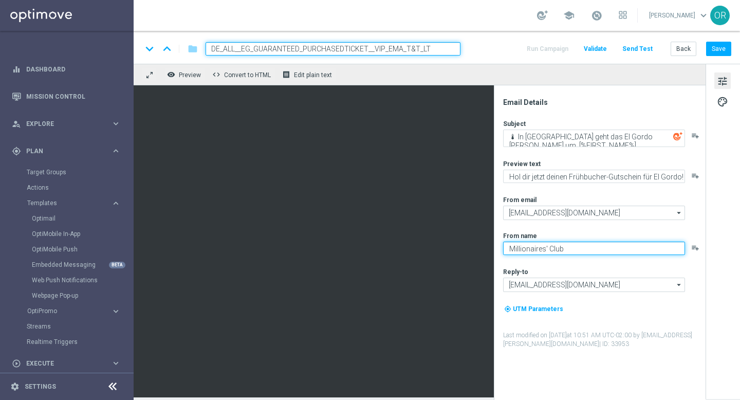
click at [561, 252] on textarea "Millionaires' Club" at bounding box center [594, 248] width 182 height 13
type textarea "Millionaires' Club"
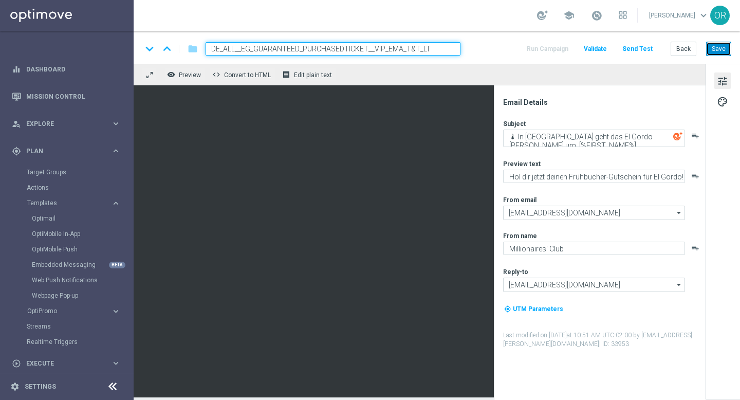
click at [716, 52] on button "Save" at bounding box center [718, 49] width 25 height 14
click at [68, 175] on link "Target Groups" at bounding box center [67, 172] width 80 height 8
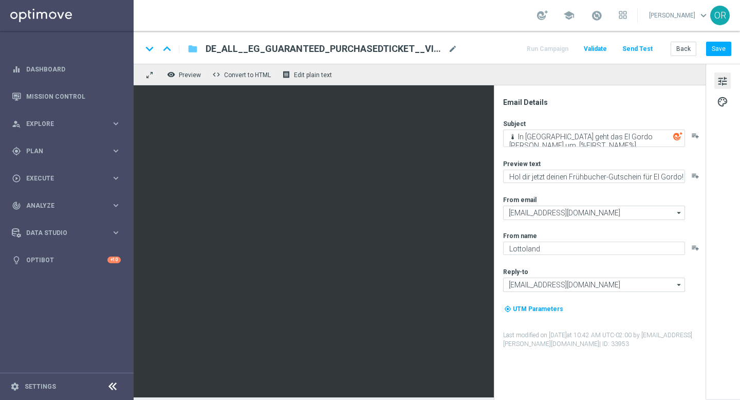
click at [195, 49] on icon "folder" at bounding box center [193, 49] width 10 height 12
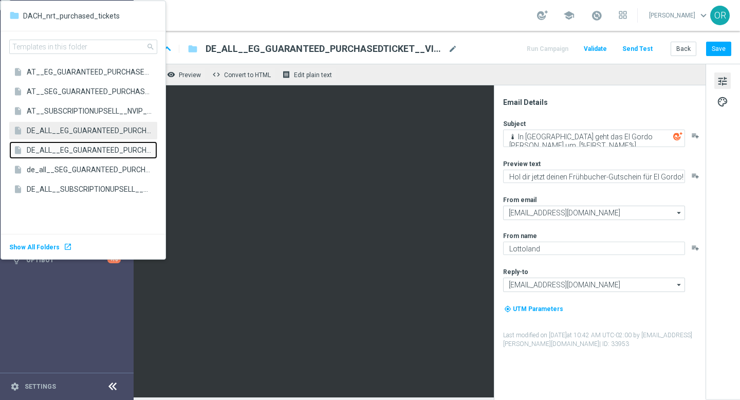
click at [72, 151] on body "equalizer Dashboard Mission Control" at bounding box center [370, 200] width 740 height 400
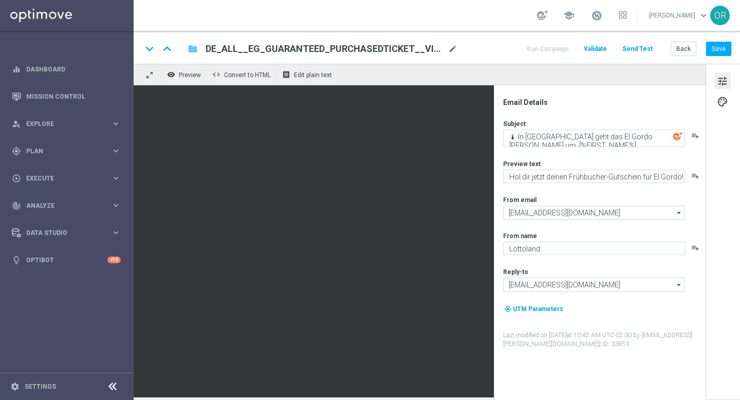
click at [193, 50] on icon "folder" at bounding box center [193, 49] width 10 height 12
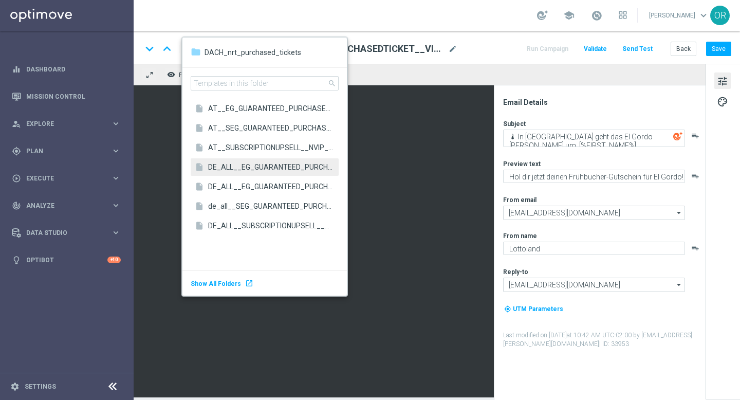
click at [254, 168] on span "DE_ALL__EG_GUARANTEED_PURCHASEDTICKET__VIP_EMA_T&T_LT" at bounding box center [270, 167] width 125 height 10
click at [447, 65] on div "remove_red_eye Preview code Convert to HTML receipt Edit plain text" at bounding box center [420, 75] width 572 height 22
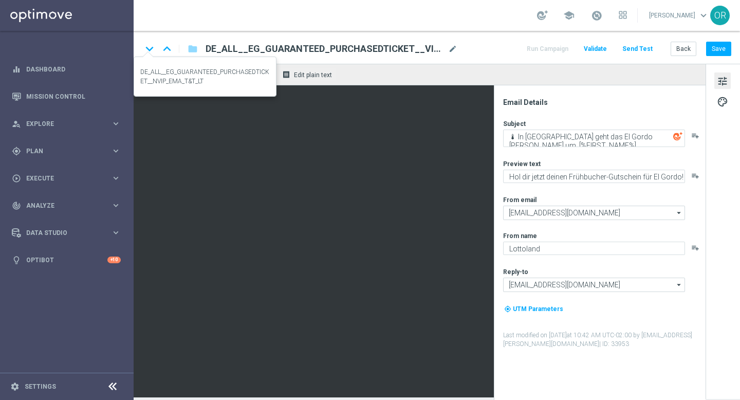
click at [149, 48] on icon "keyboard_arrow_down" at bounding box center [149, 48] width 15 height 15
type textarea "Warum nicht gleich garantiert gewinnen, [%FIRST_NAME%]?"
type textarea "Ein Los hast du – jetzt hol dir deinen garantierten Gewinn!"
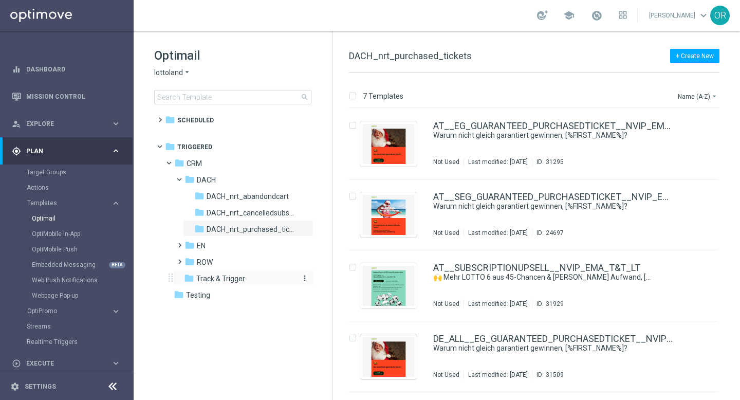
click at [213, 281] on span "Track & Trigger" at bounding box center [220, 278] width 49 height 9
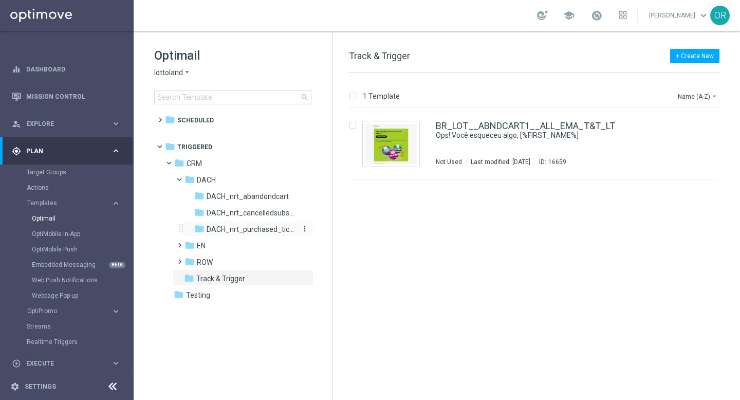
click at [246, 228] on span "DACH_nrt_purchased_tickets" at bounding box center [251, 229] width 89 height 9
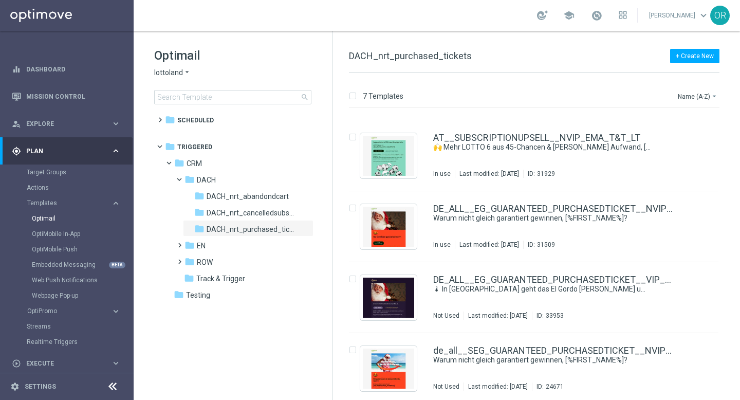
scroll to position [205, 0]
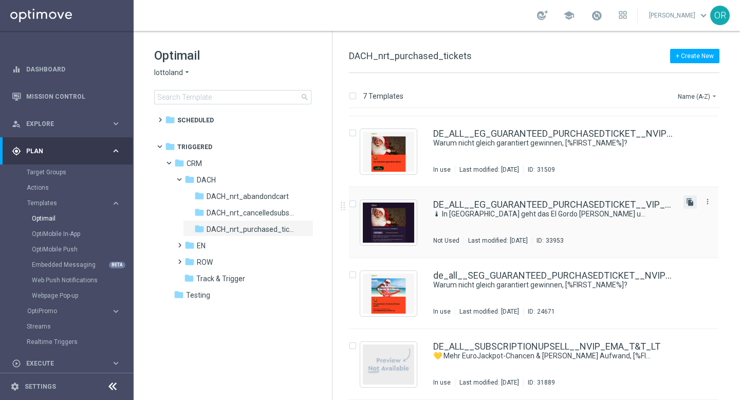
click at [688, 202] on icon "file_copy" at bounding box center [690, 202] width 8 height 8
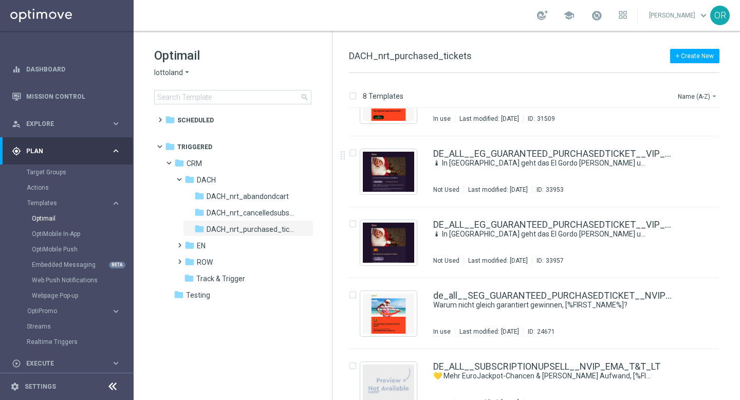
scroll to position [258, 0]
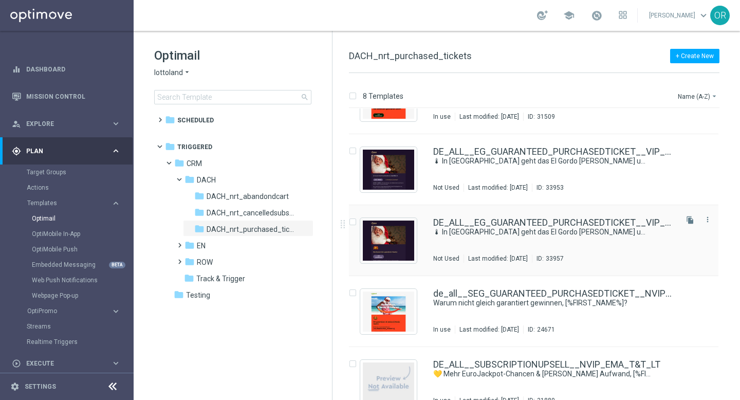
click at [644, 252] on div "DE_ALL__EG_GUARANTEED_PURCHASEDTICKET__VIP_EMA_T&T_LT(1) 🌡 In Spanien geht das …" at bounding box center [554, 240] width 242 height 45
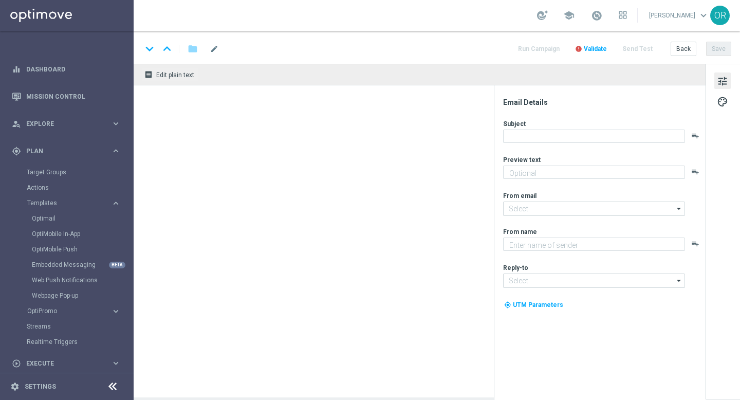
type input "DE_ALL__EG_GUARANTEED_PURCHASEDTICKET__VIP_EMA_T&T_LT(1)"
type textarea "Hol dir jetzt deinen Frühbucher-Gutschein für El Gordo!"
type textarea "Lottoland"
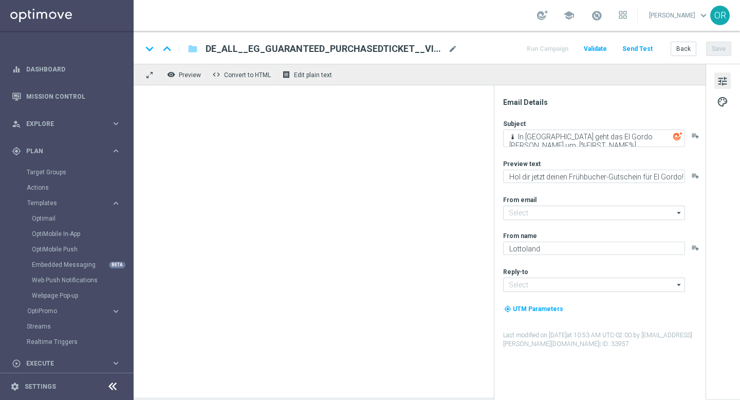
type input "[EMAIL_ADDRESS][DOMAIN_NAME]"
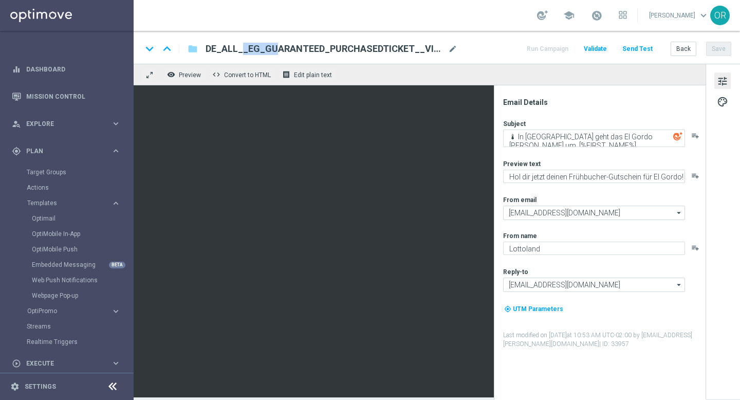
drag, startPoint x: 237, startPoint y: 50, endPoint x: 207, endPoint y: 47, distance: 29.5
click at [207, 47] on span "DE_ALL__EG_GUARANTEED_PURCHASEDTICKET__VIP_EMA_T&T_LT(1)" at bounding box center [325, 49] width 239 height 12
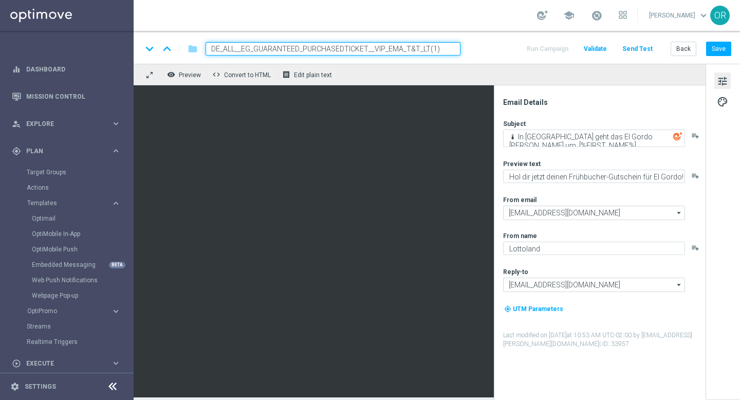
drag, startPoint x: 235, startPoint y: 49, endPoint x: 203, endPoint y: 51, distance: 32.5
click at [203, 51] on div "DE_ALL__EG_GUARANTEED_PURCHASEDTICKET__VIP_EMA_T&T_LT(1)" at bounding box center [328, 48] width 263 height 13
type input "AT__EG_GUARANTEED_PURCHASEDTICKET__VIP_EMA_T&T_LT(1)"
click at [722, 49] on button "Save" at bounding box center [718, 49] width 25 height 14
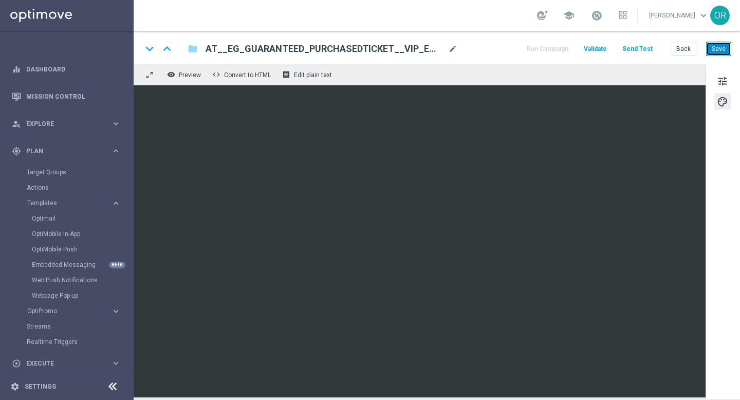
click at [724, 52] on button "Save" at bounding box center [718, 49] width 25 height 14
click at [715, 48] on button "Save" at bounding box center [718, 49] width 25 height 14
click at [724, 84] on span "tune" at bounding box center [722, 81] width 11 height 13
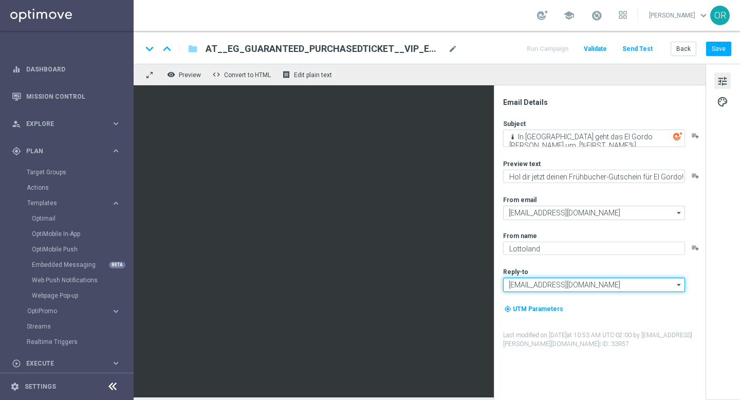
click at [608, 285] on input "[EMAIL_ADDRESS][DOMAIN_NAME]" at bounding box center [594, 285] width 182 height 14
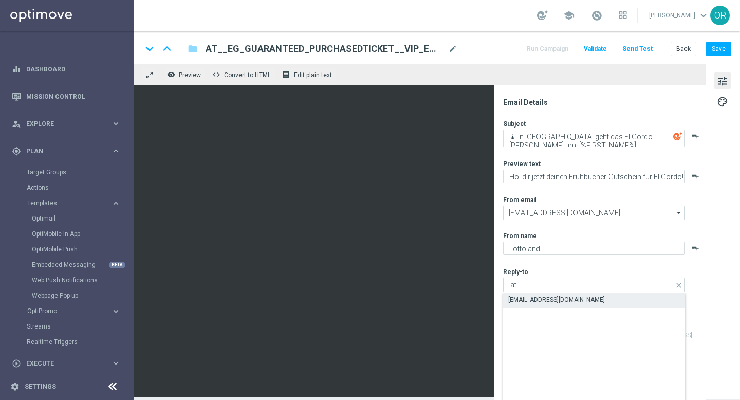
click at [593, 301] on div "vip@lottoland.at" at bounding box center [594, 300] width 182 height 14
type input "vip@lottoland.at"
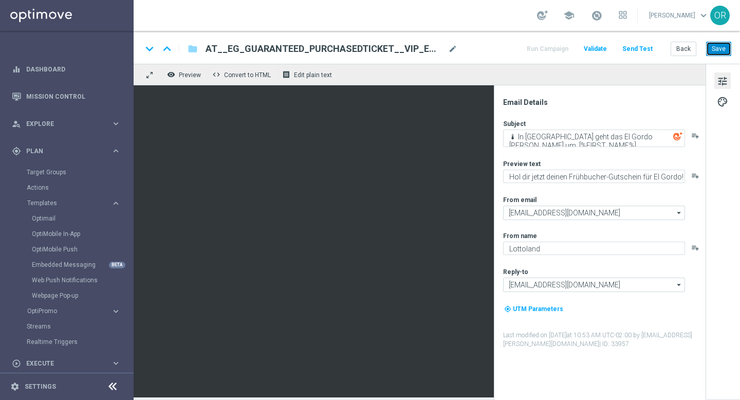
click at [719, 50] on button "Save" at bounding box center [718, 49] width 25 height 14
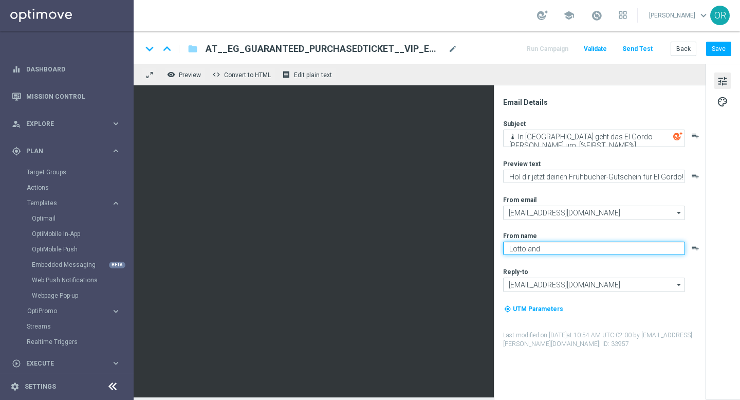
click at [571, 251] on textarea "Lottoland" at bounding box center [594, 248] width 182 height 13
paste textarea "Millionaires' Club"
type textarea "Millionaires' Club"
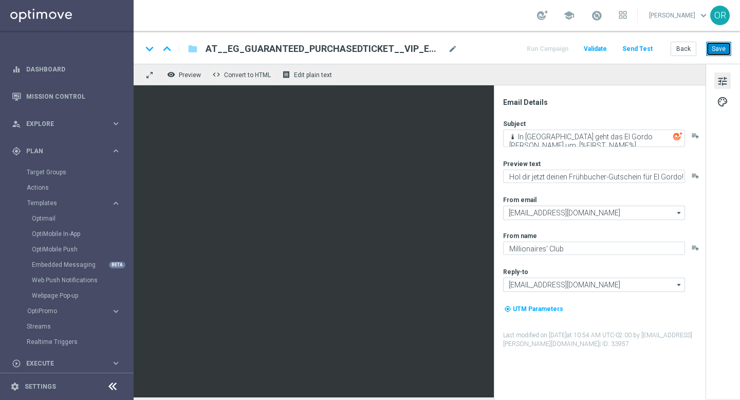
click at [719, 47] on button "Save" at bounding box center [718, 49] width 25 height 14
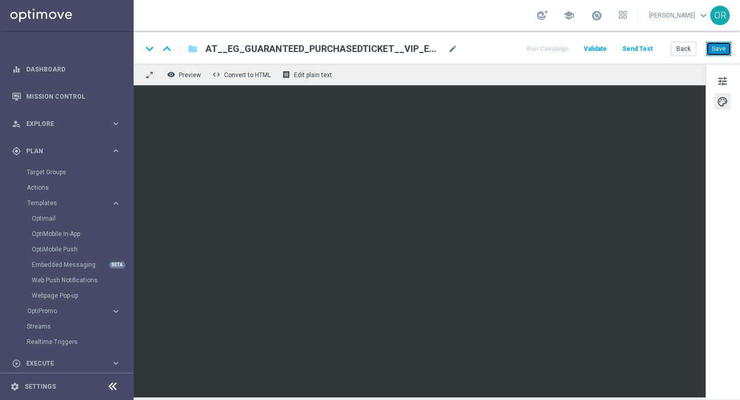
click at [718, 48] on button "Save" at bounding box center [718, 49] width 25 height 14
